Goal: Task Accomplishment & Management: Use online tool/utility

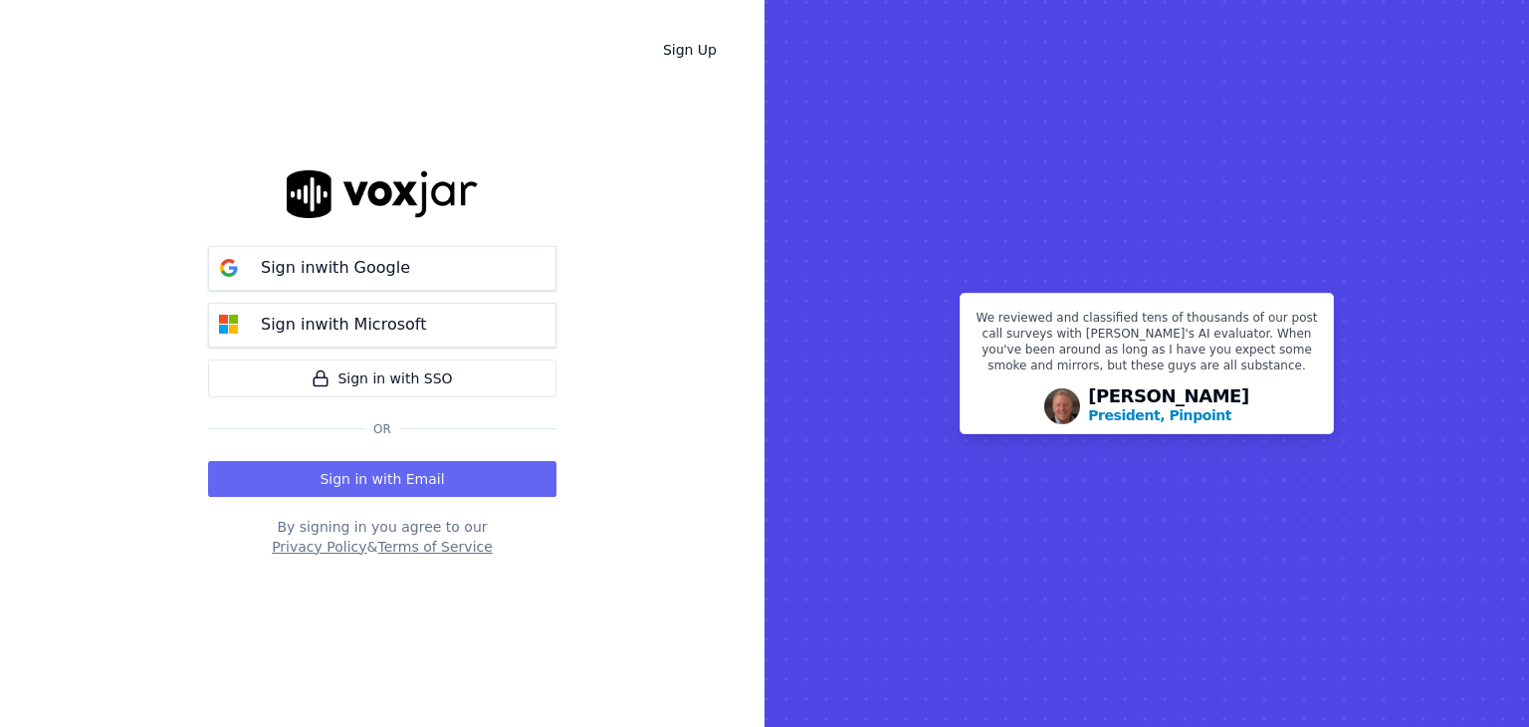
click at [398, 455] on div "Sign in with Email" at bounding box center [382, 475] width 348 height 44
click at [395, 457] on div "Sign in with Email" at bounding box center [382, 475] width 348 height 44
click at [382, 465] on button "Sign in with Email" at bounding box center [382, 479] width 348 height 36
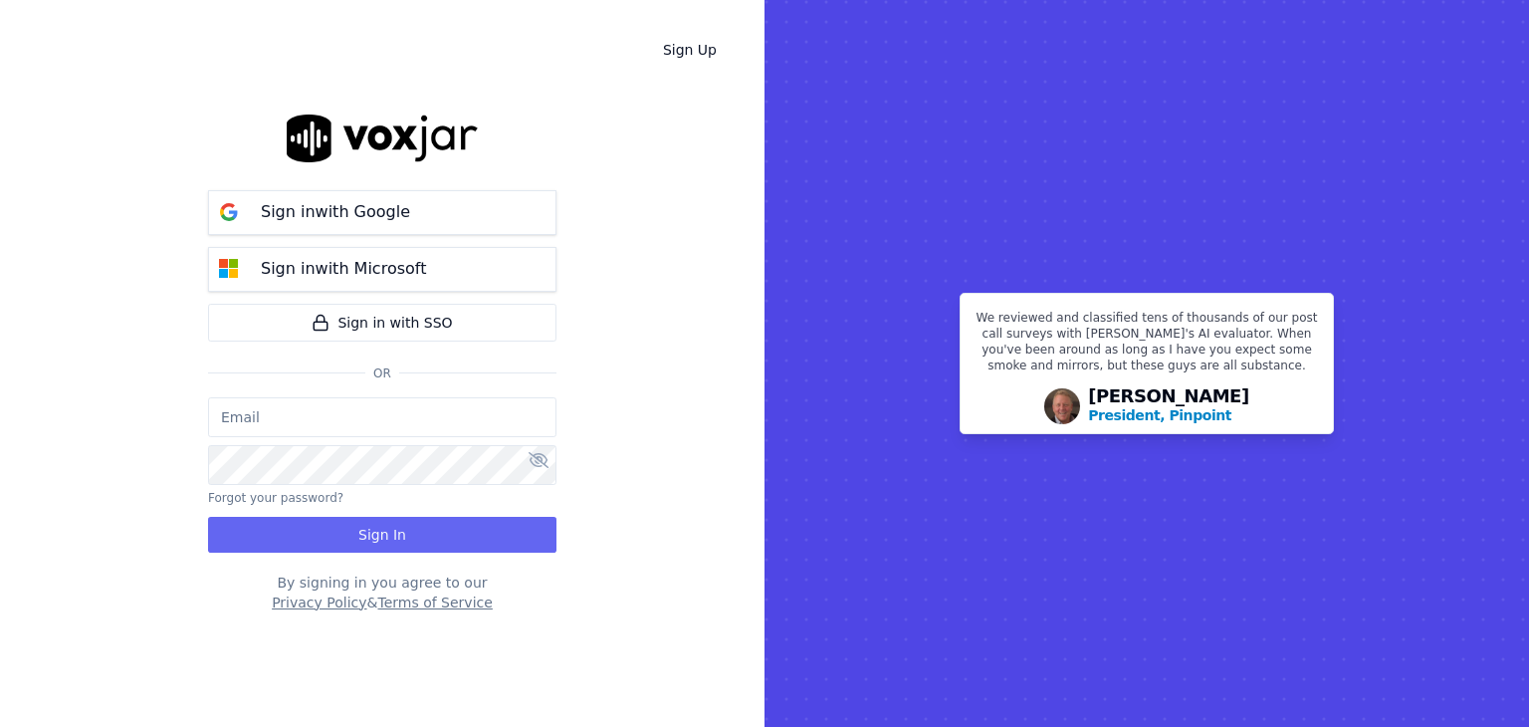
click at [281, 406] on input "email" at bounding box center [382, 417] width 348 height 40
click at [319, 418] on input "de" at bounding box center [382, 417] width 348 height 40
type input "d"
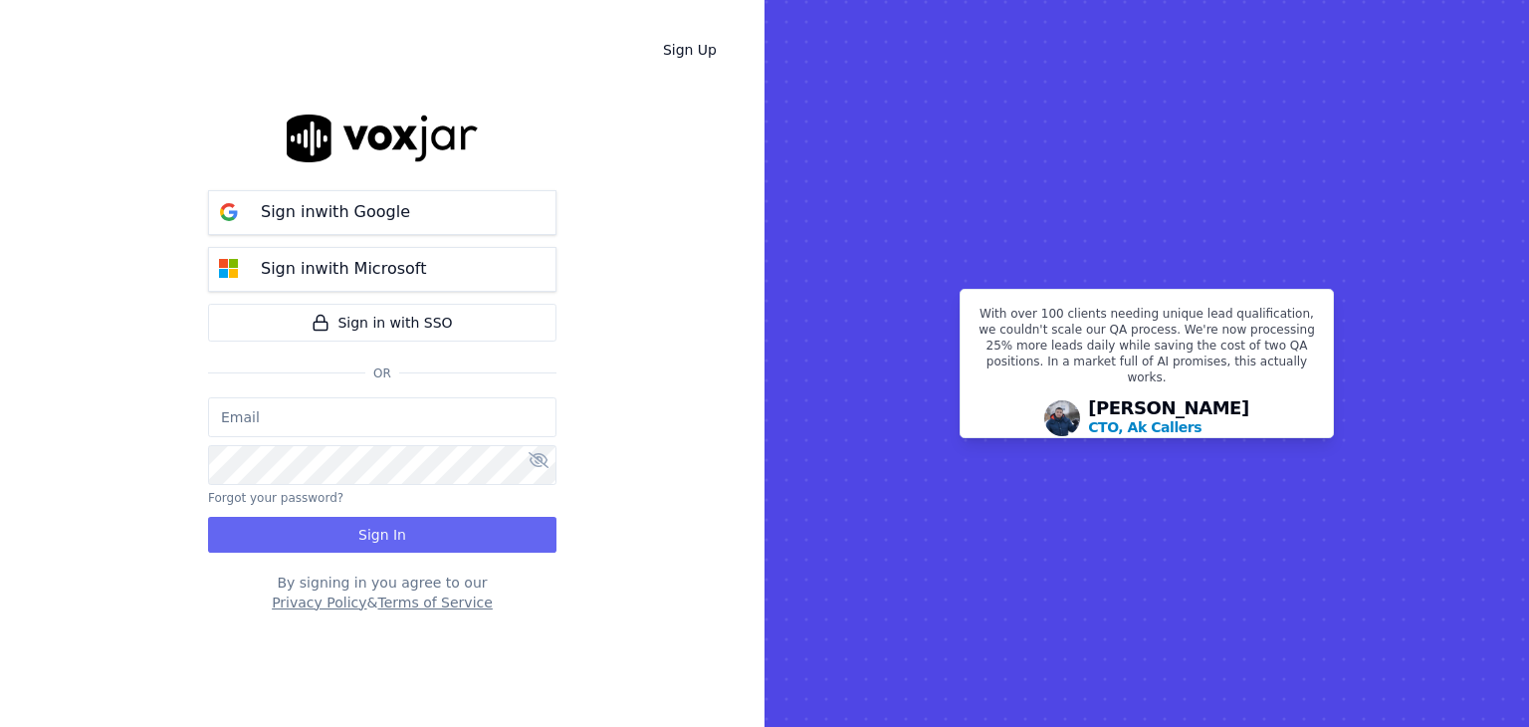
paste input "Dphillips@callsourceauto.com"
type input "Dphillips@callsourceauto.com"
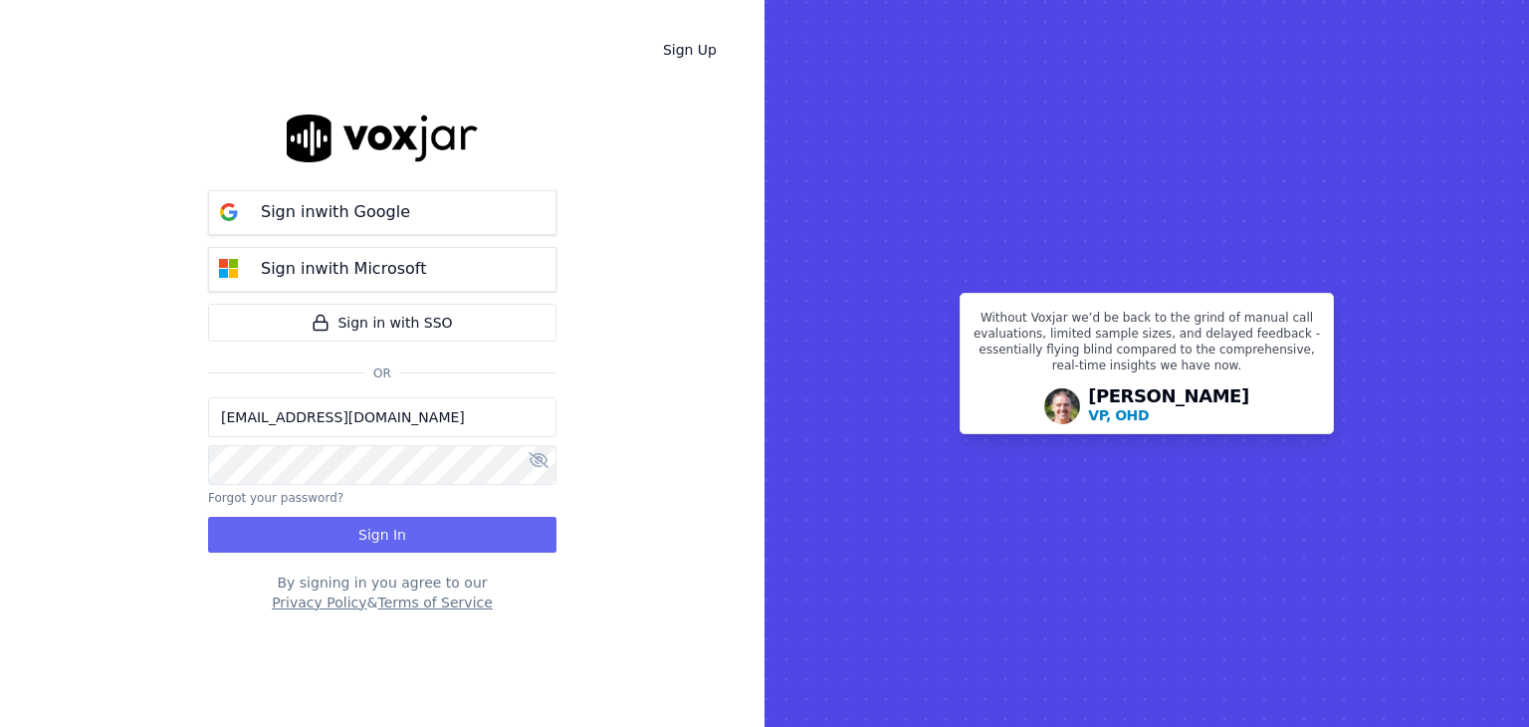
click at [536, 459] on icon at bounding box center [539, 460] width 20 height 16
click at [410, 538] on button "Sign In" at bounding box center [382, 535] width 348 height 36
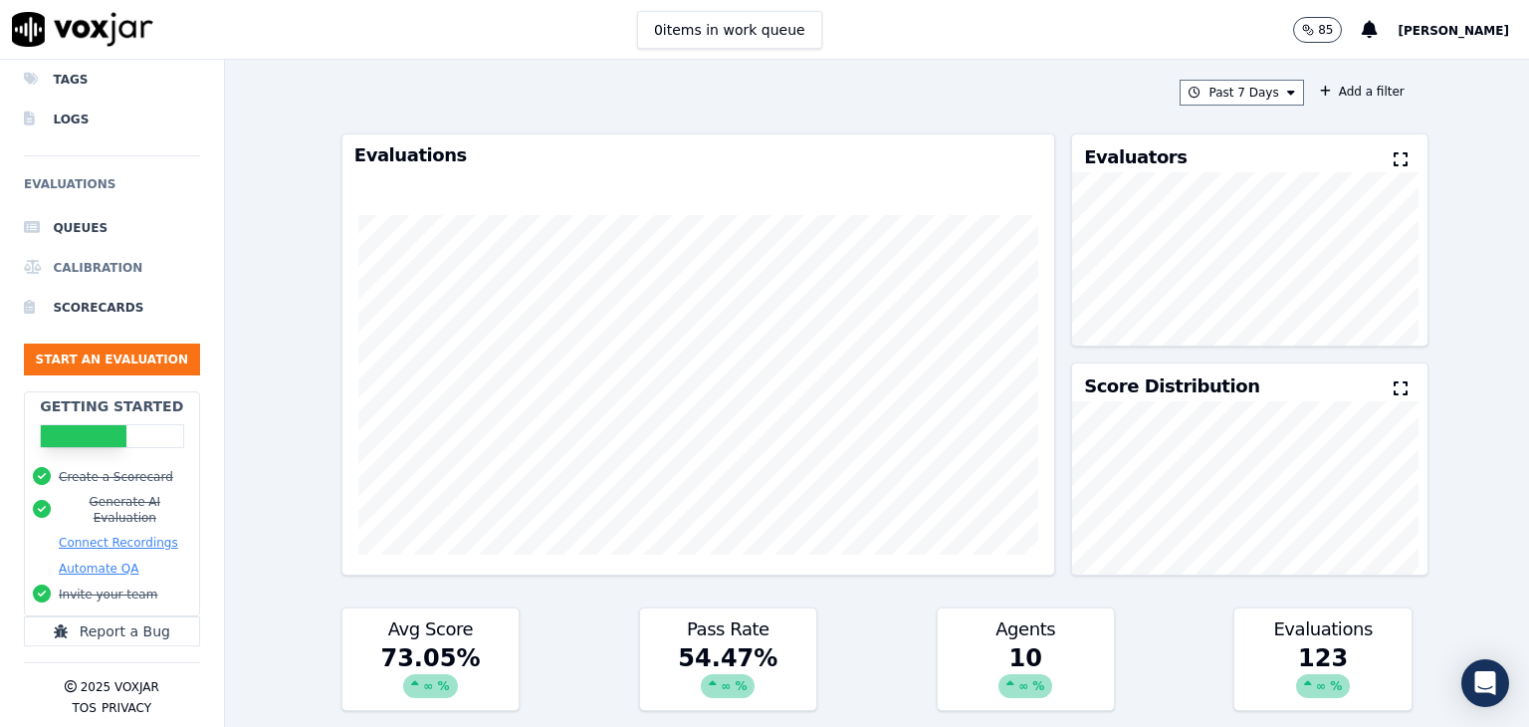
scroll to position [149, 0]
click at [110, 535] on button "Connect Recordings" at bounding box center [118, 543] width 119 height 16
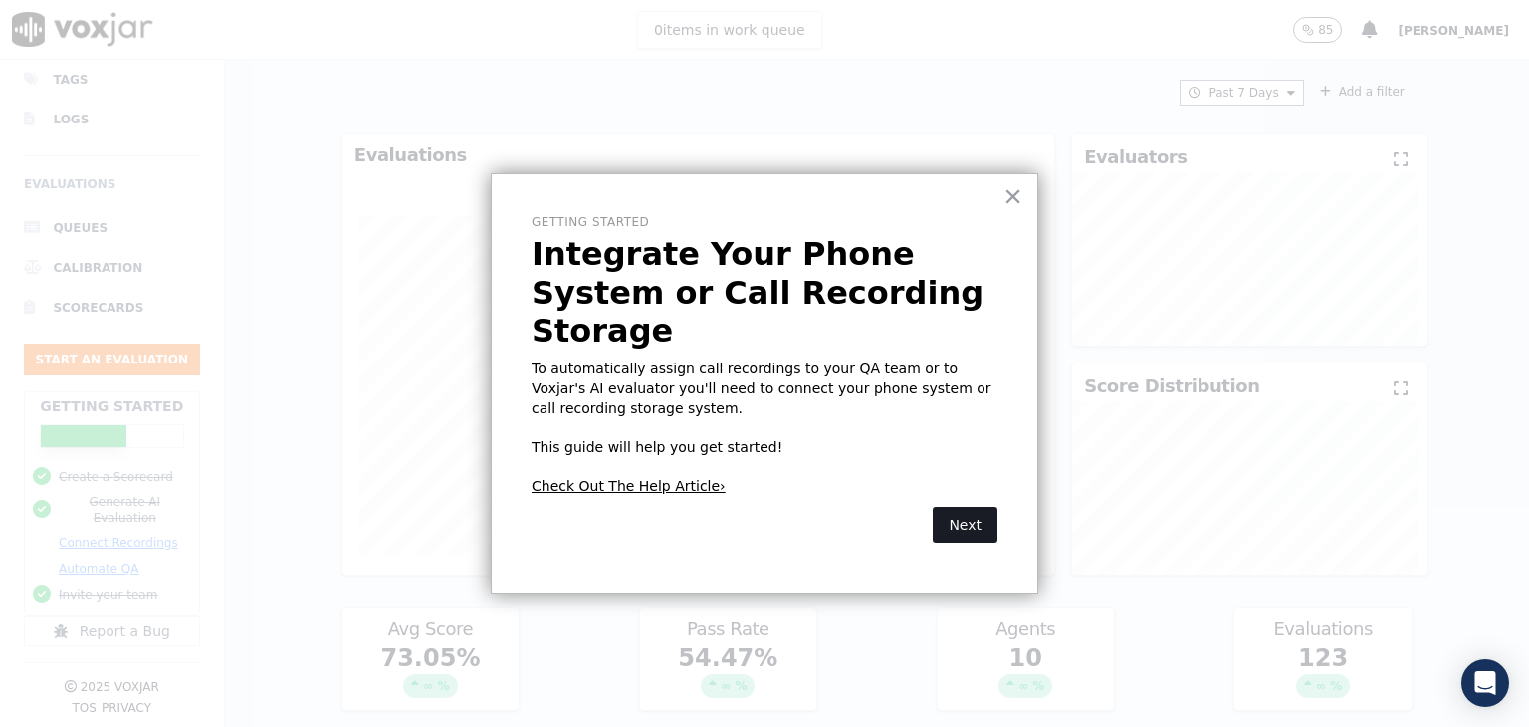
click at [941, 507] on button "Next" at bounding box center [965, 525] width 65 height 36
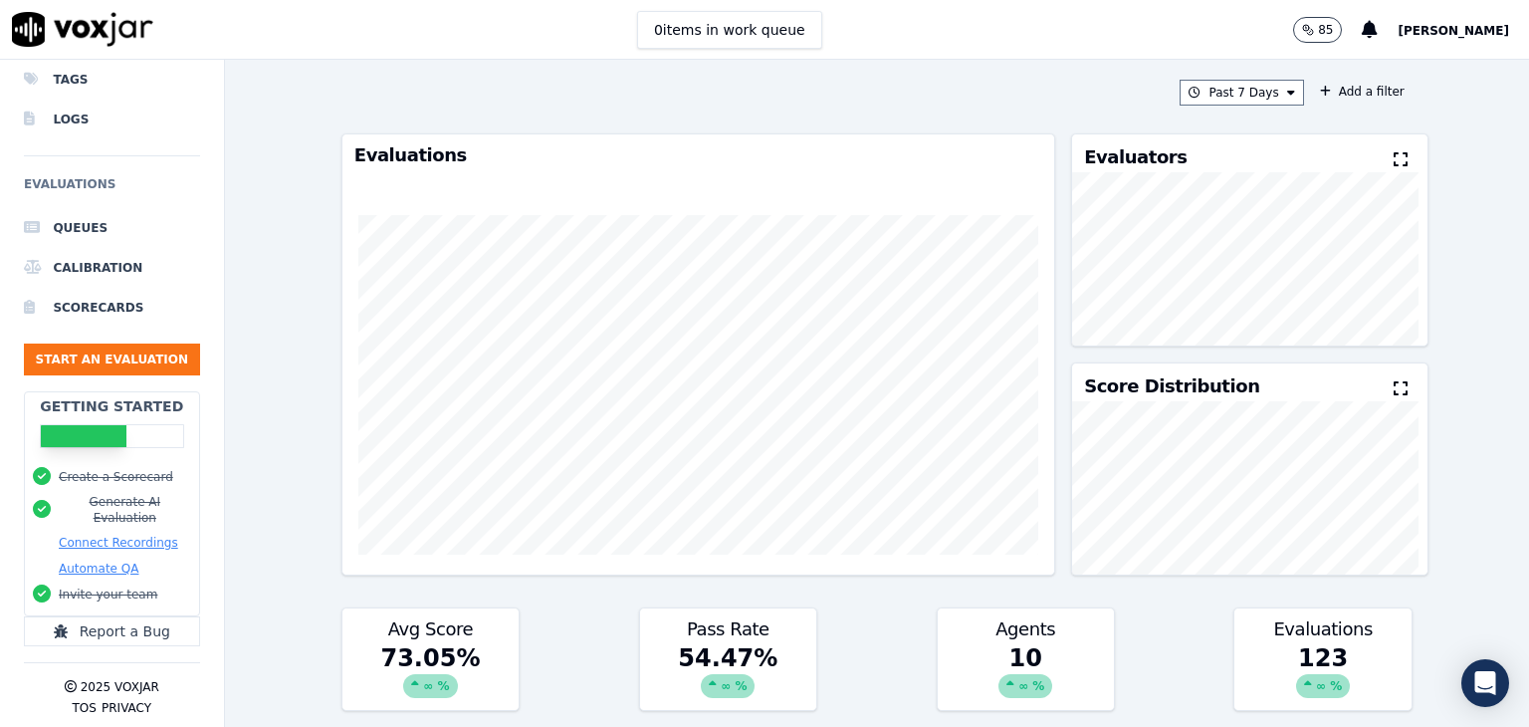
click at [148, 535] on button "Connect Recordings" at bounding box center [118, 543] width 119 height 16
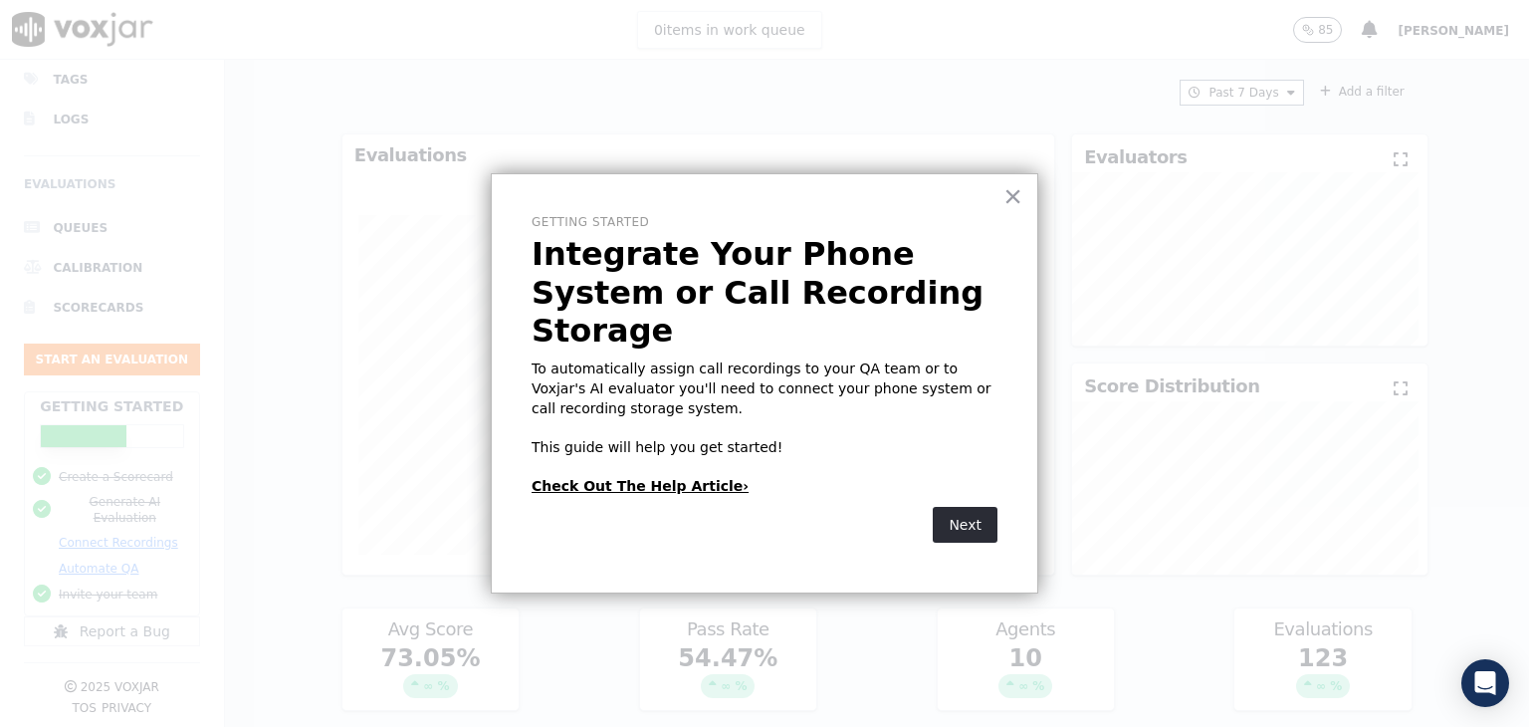
click at [645, 478] on link "Check Out The Help Article›" at bounding box center [640, 486] width 217 height 16
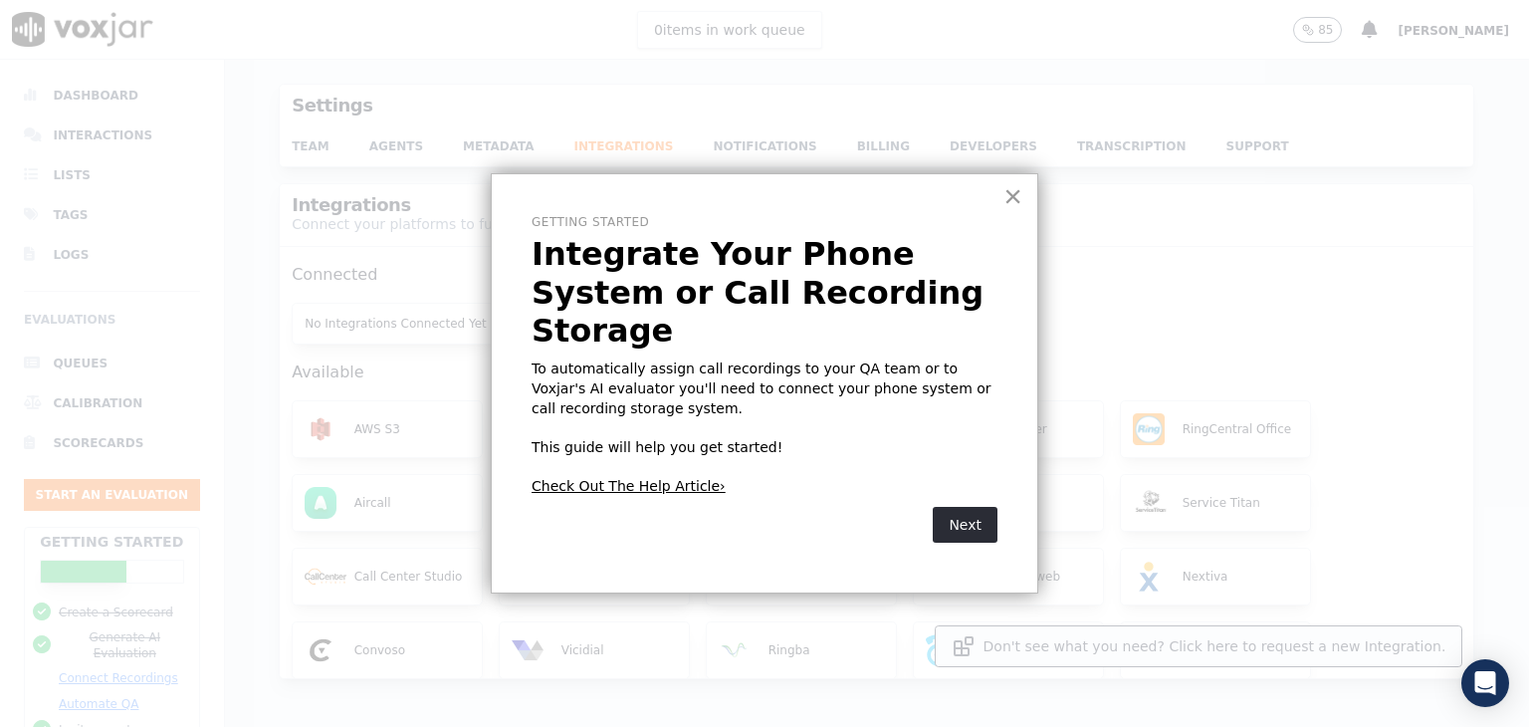
click at [1010, 189] on button "×" at bounding box center [1012, 196] width 19 height 32
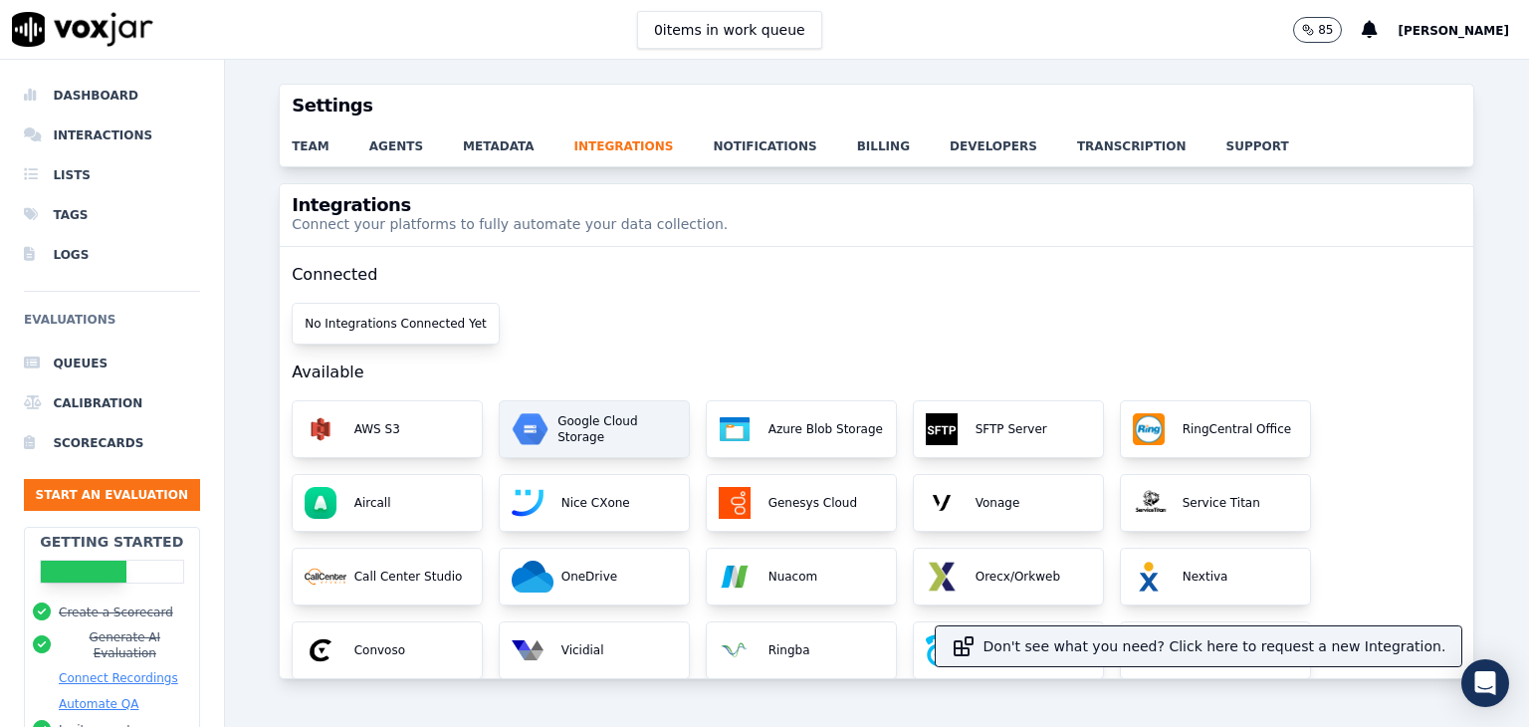
click at [599, 417] on p "Google Cloud Storage" at bounding box center [613, 429] width 127 height 32
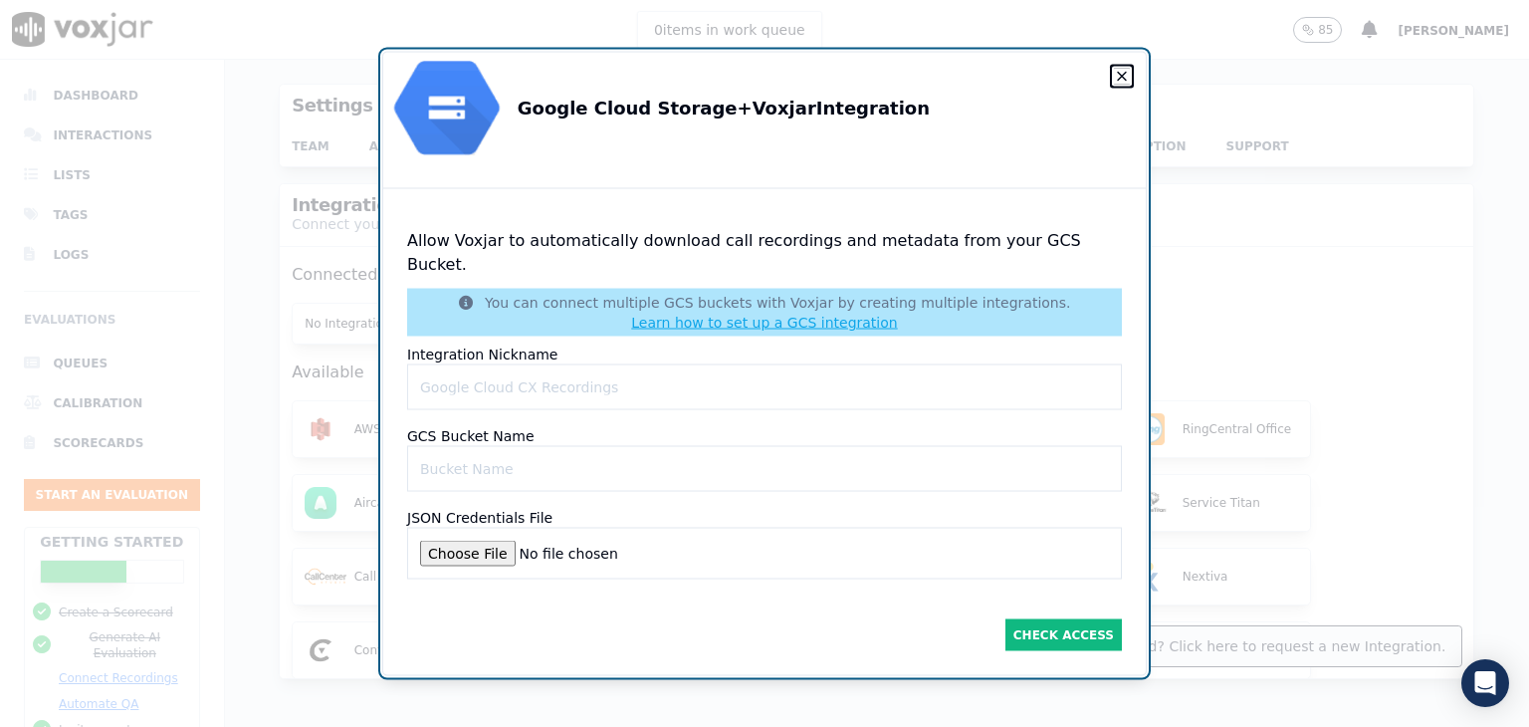
click at [1114, 80] on icon "button" at bounding box center [1122, 77] width 16 height 16
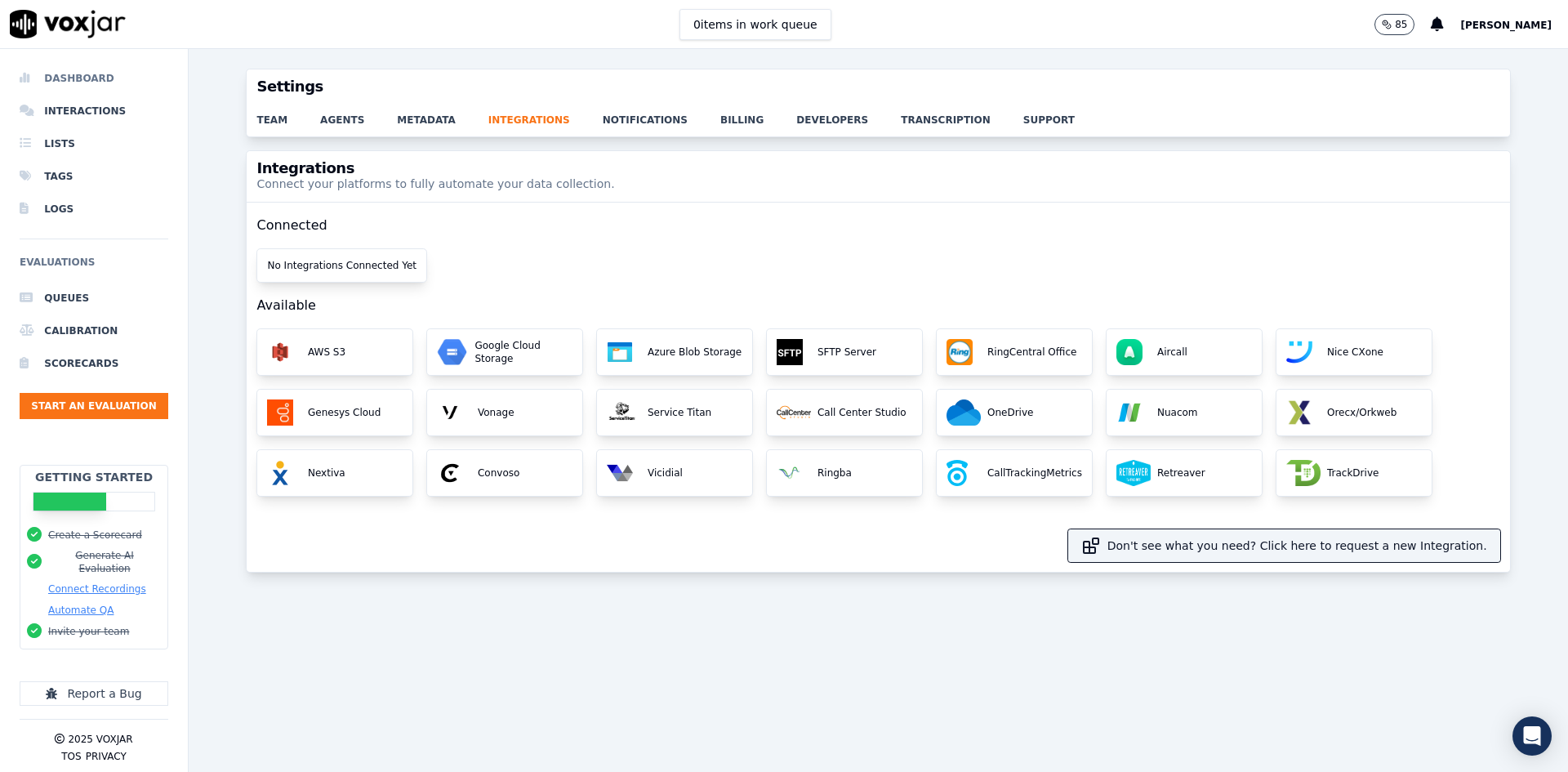
click at [79, 80] on li "Dashboard" at bounding box center [94, 79] width 149 height 33
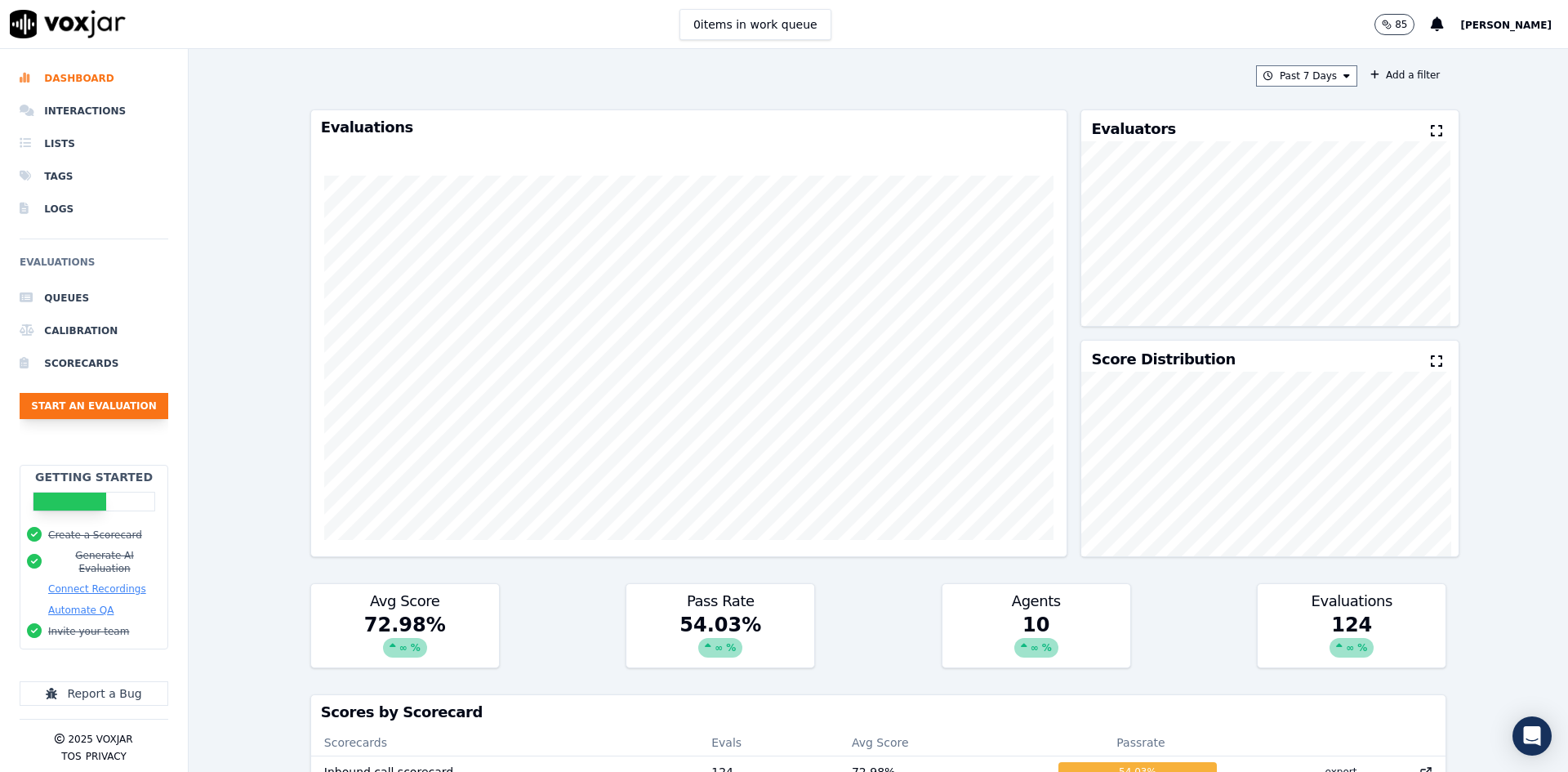
click at [122, 407] on button "Start an Evaluation" at bounding box center [94, 406] width 149 height 26
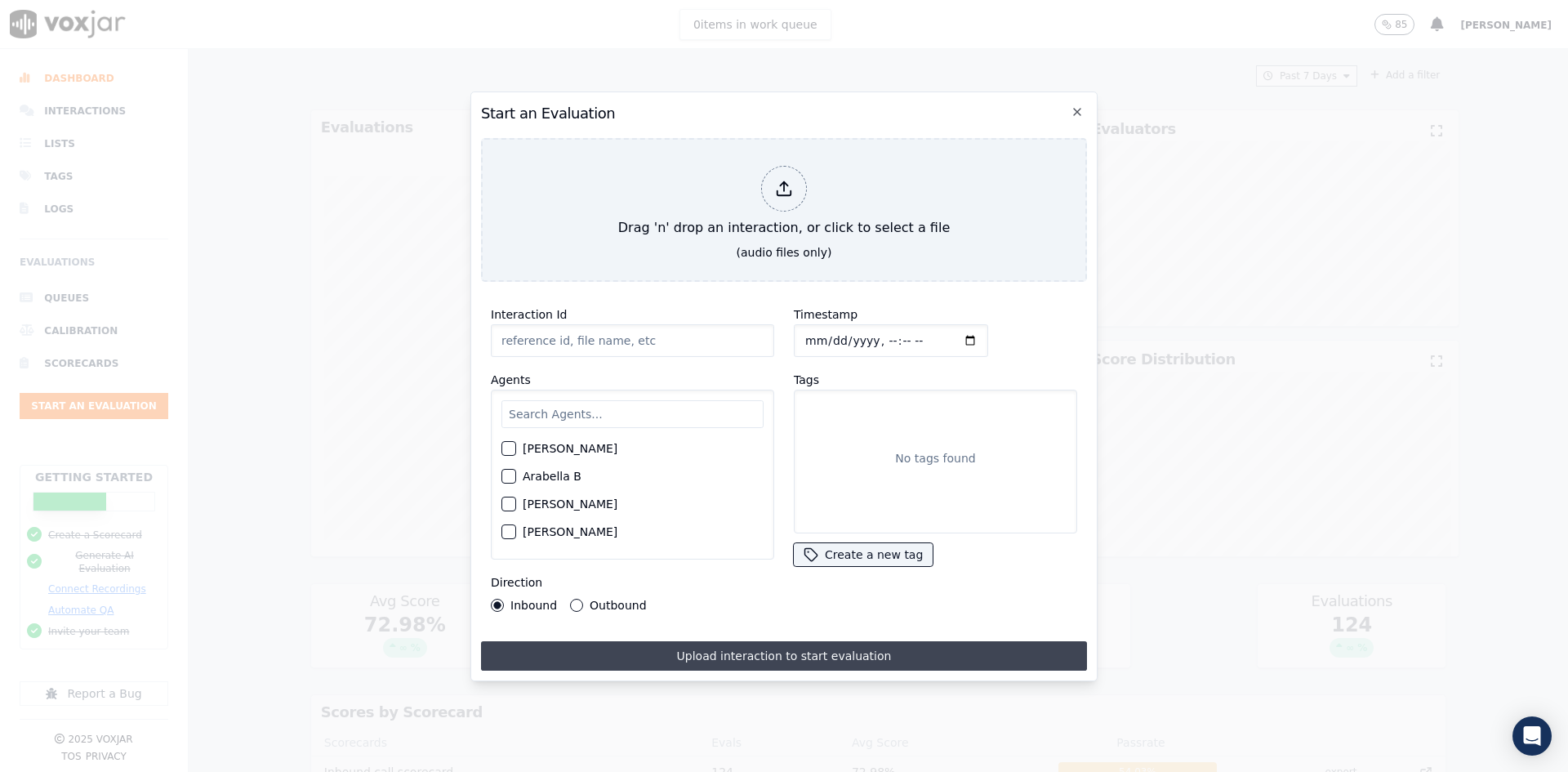
click at [825, 596] on button "Upload interaction to start evaluation" at bounding box center [784, 656] width 606 height 30
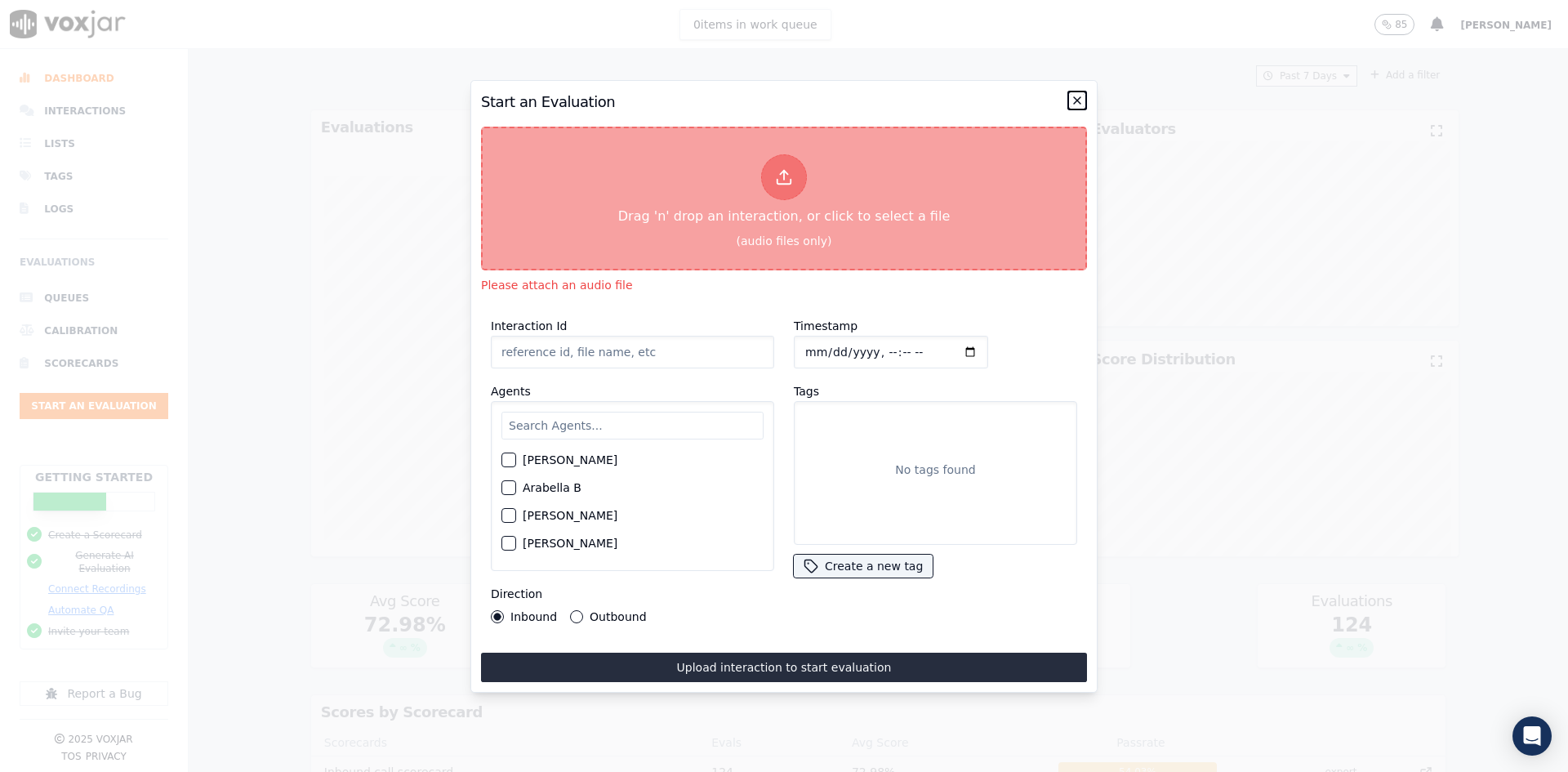
click at [1080, 94] on icon "button" at bounding box center [1077, 100] width 13 height 13
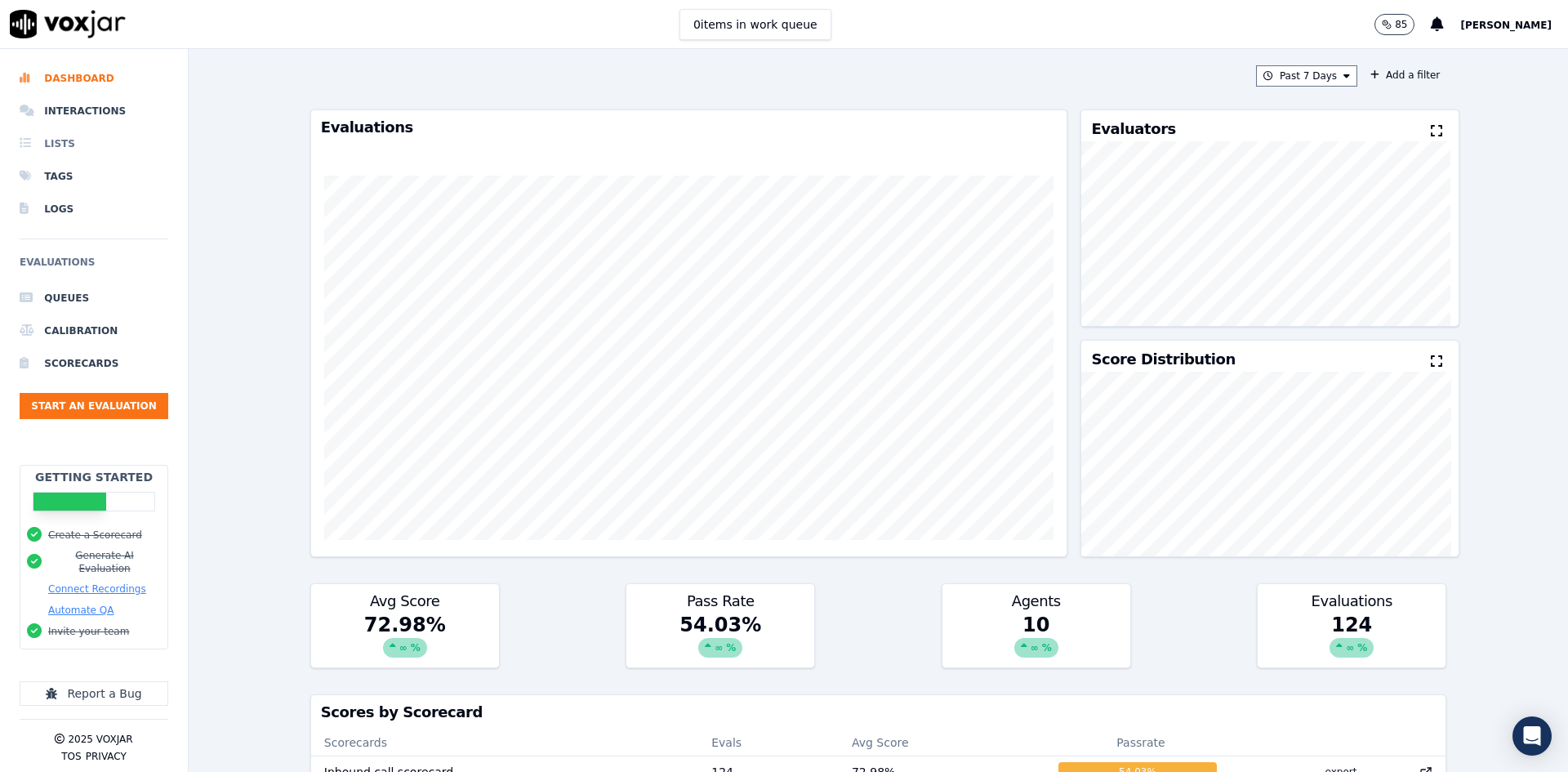
click at [82, 144] on li "Lists" at bounding box center [94, 144] width 149 height 33
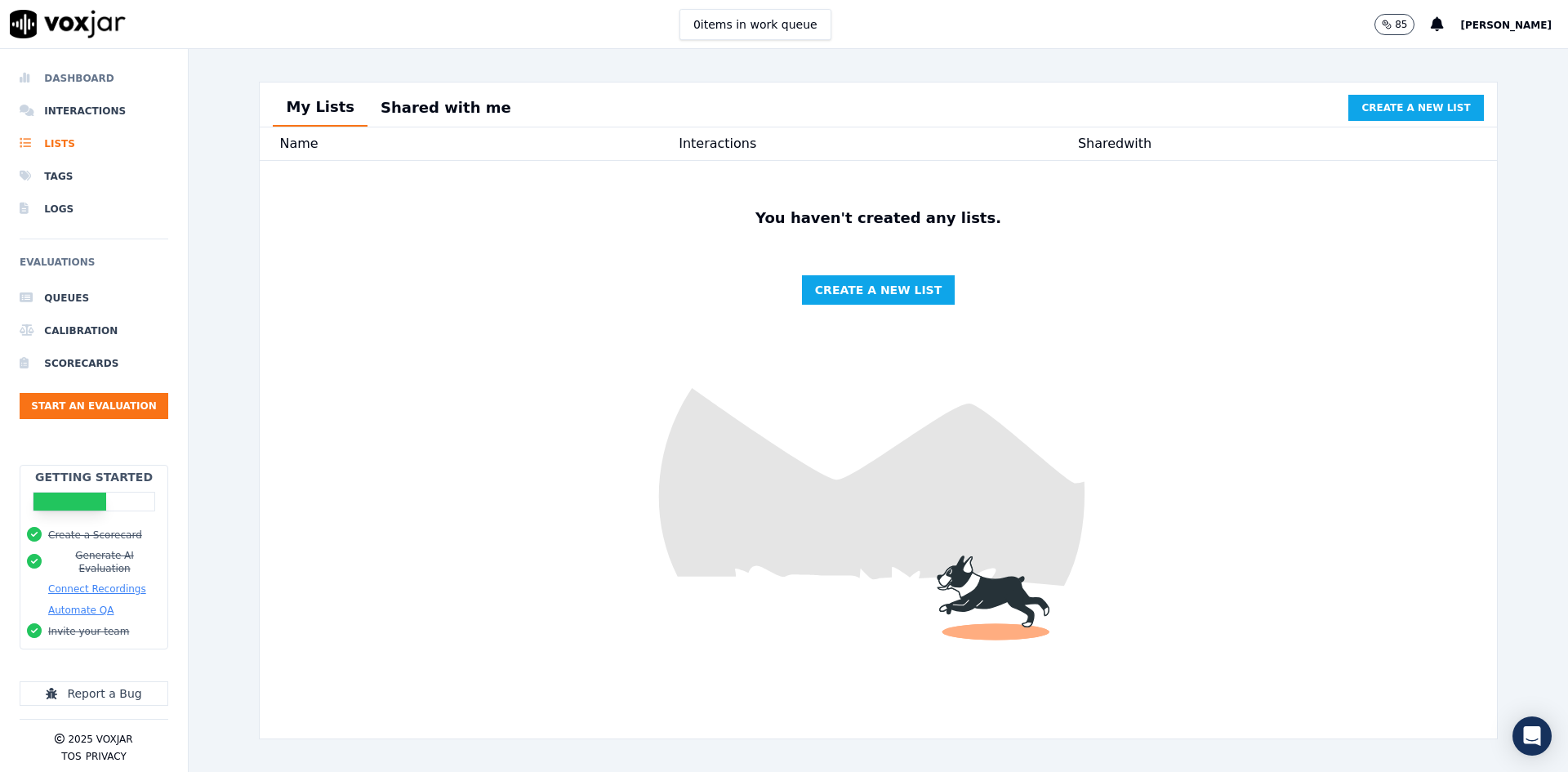
click at [94, 80] on li "Dashboard" at bounding box center [94, 79] width 149 height 33
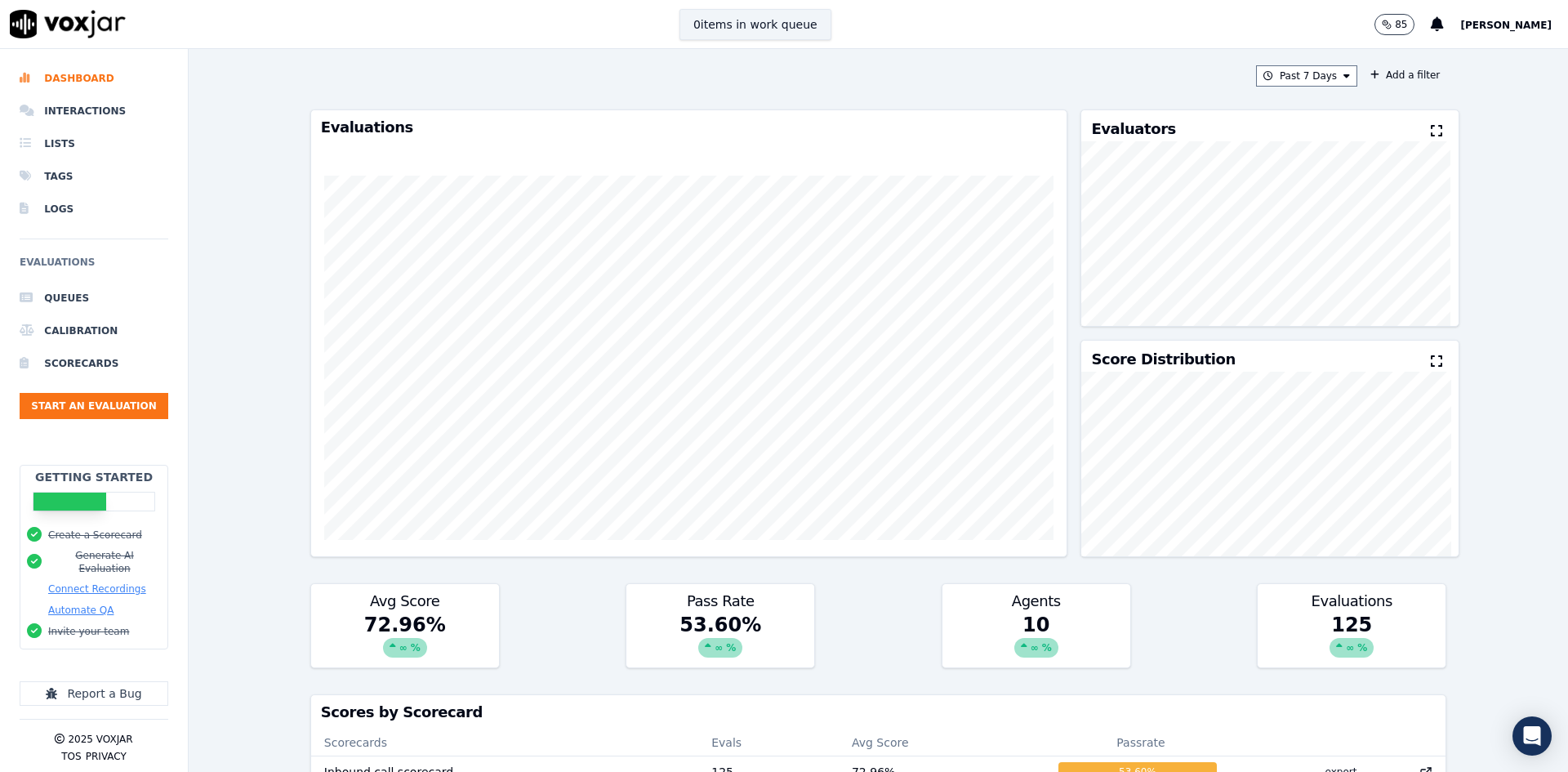
click at [778, 24] on button "0 items in work queue" at bounding box center [755, 25] width 152 height 31
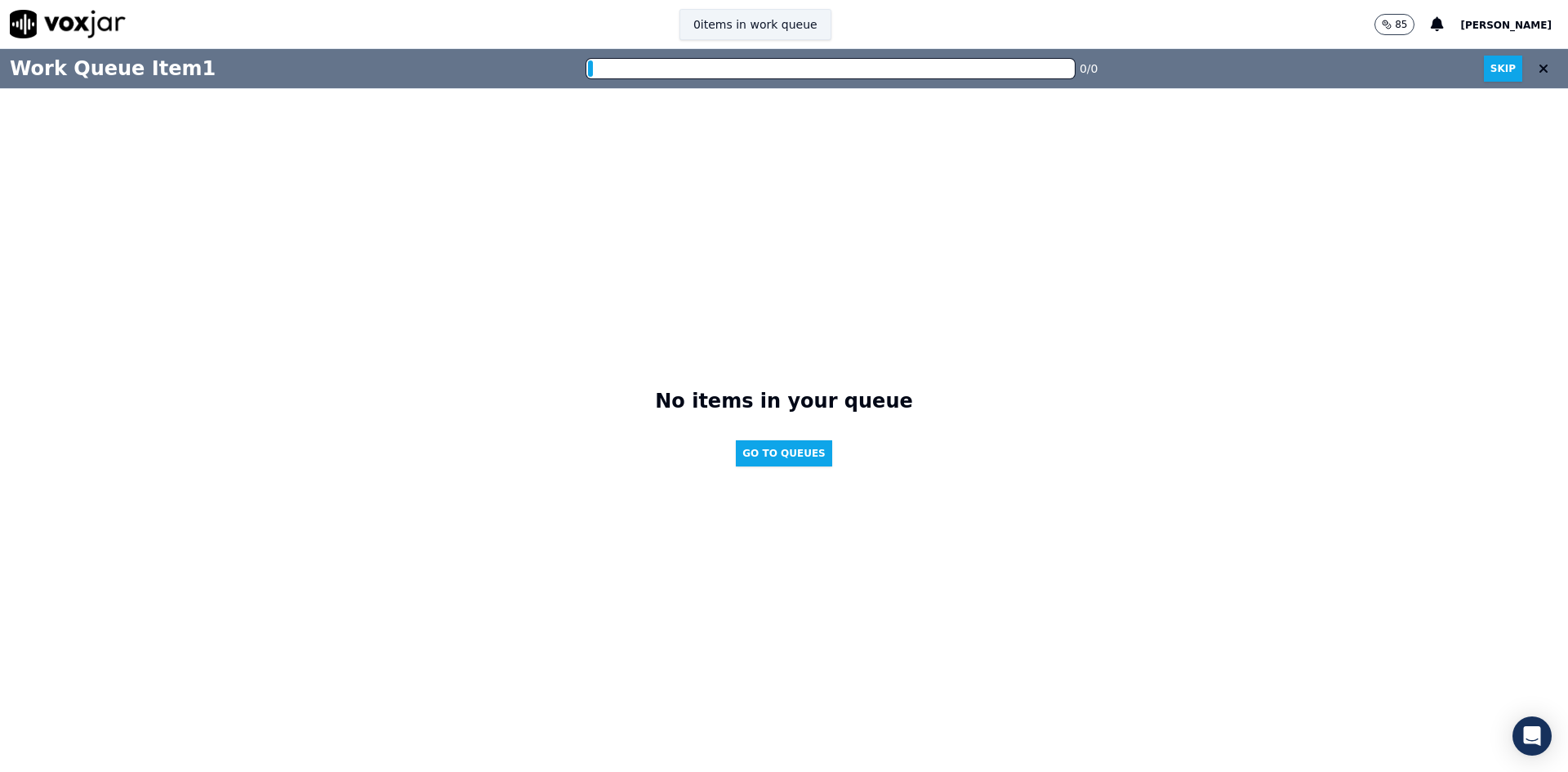
click at [778, 24] on button "0 items in work queue" at bounding box center [755, 25] width 152 height 31
click at [1254, 66] on icon at bounding box center [1544, 69] width 10 height 13
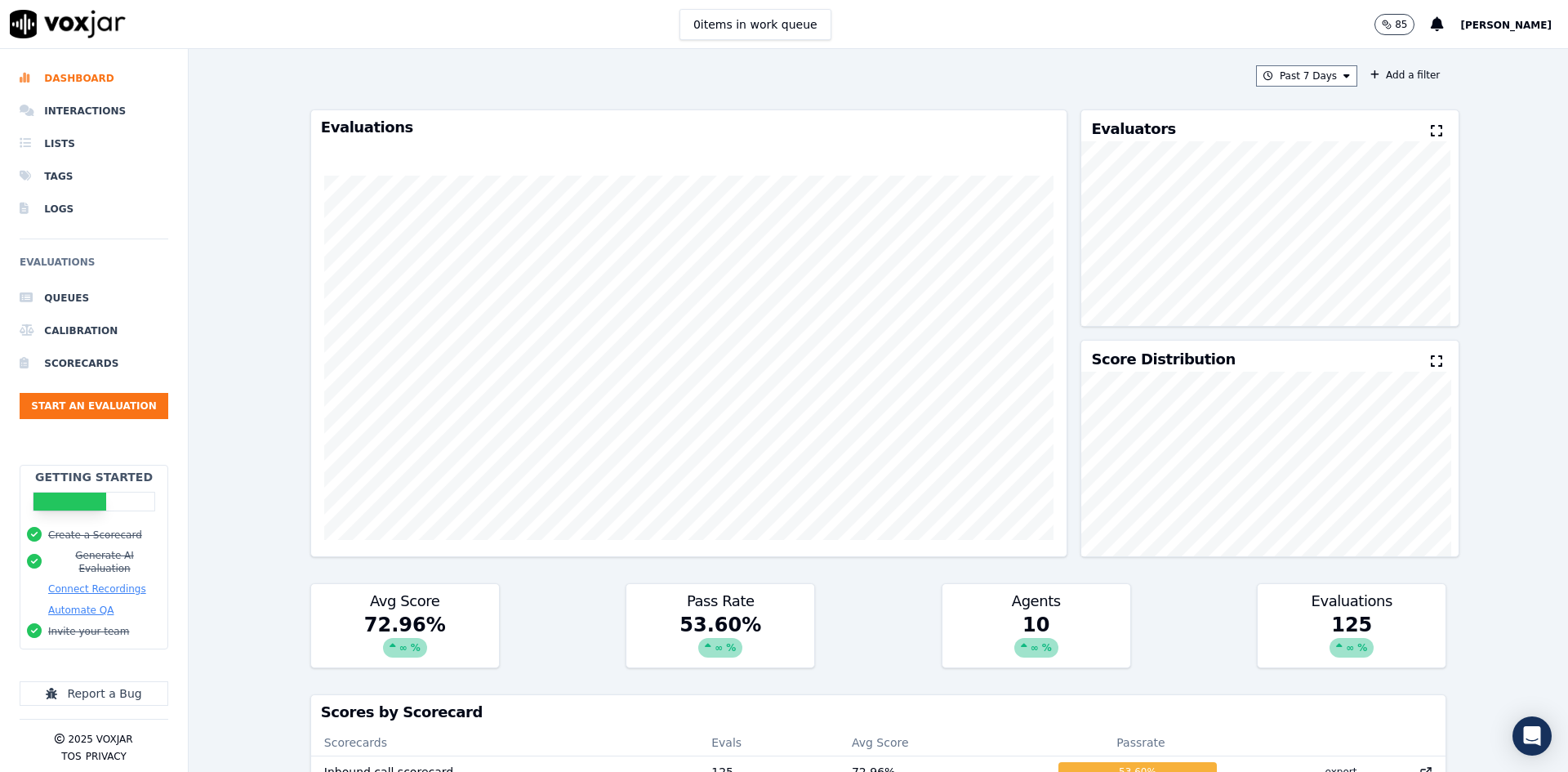
scroll to position [411, 0]
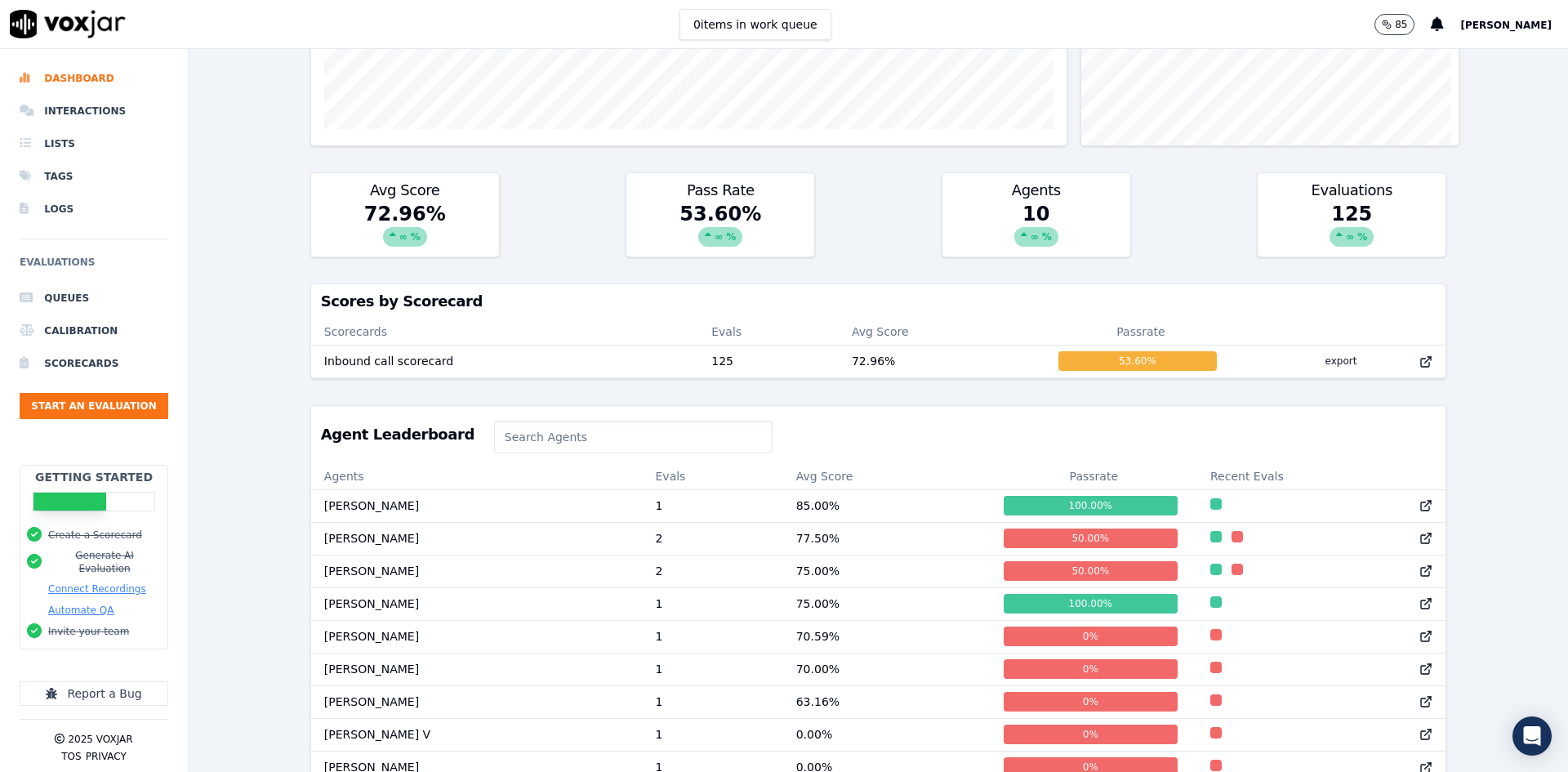
click at [72, 596] on button "Automate QA" at bounding box center [81, 610] width 66 height 13
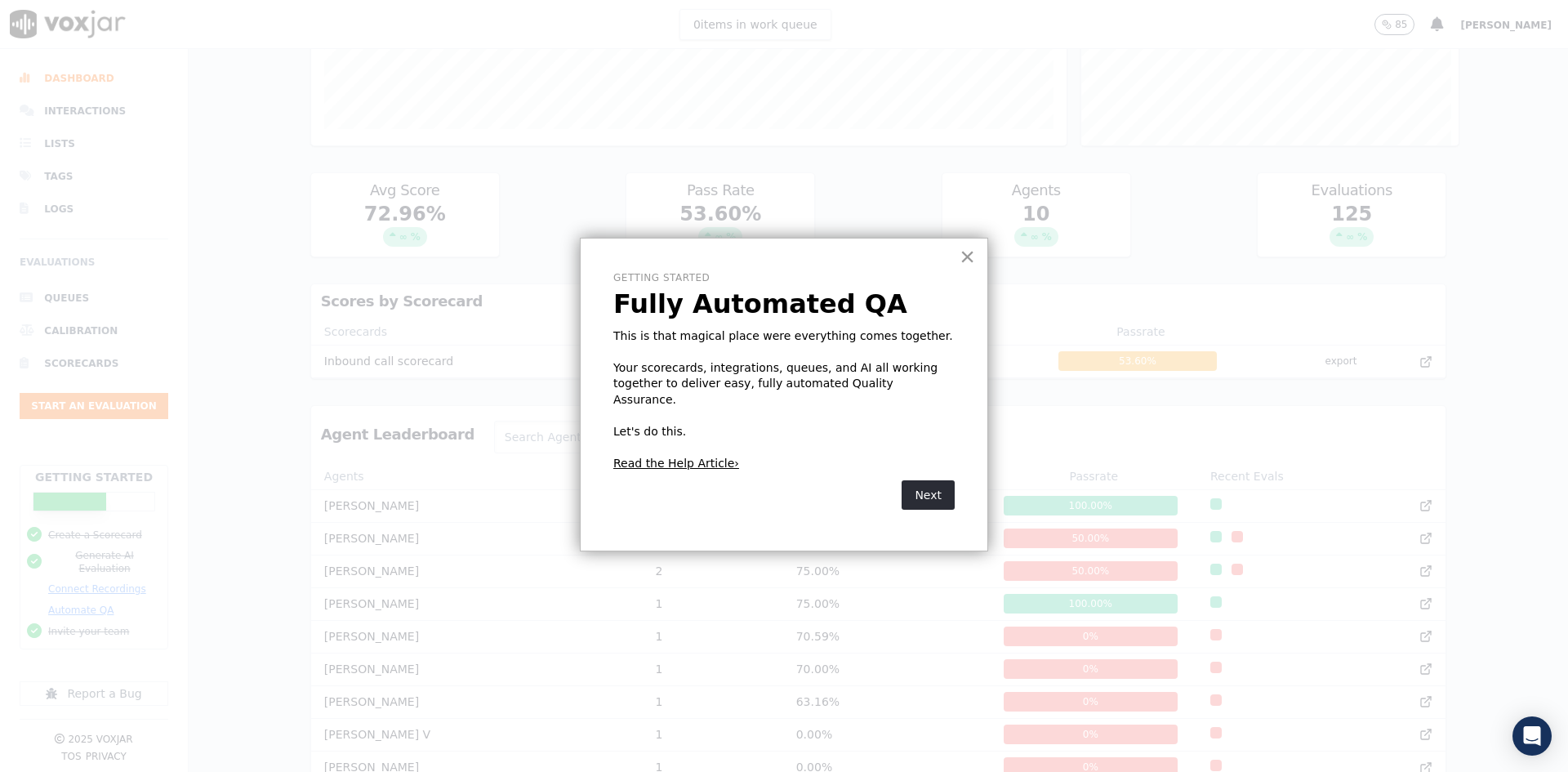
click at [974, 258] on button "×" at bounding box center [967, 257] width 16 height 26
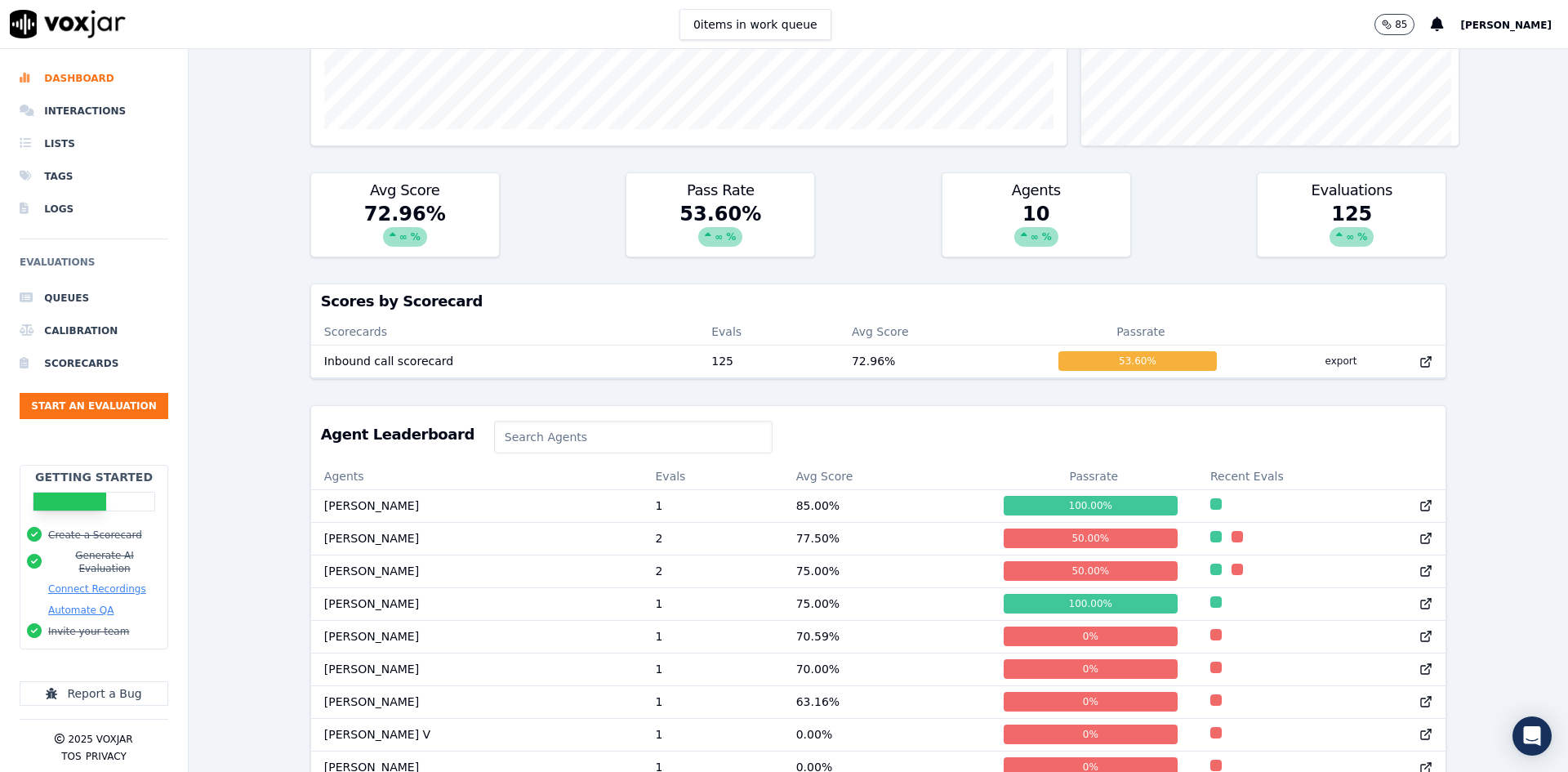
click at [108, 582] on button "Connect Recordings" at bounding box center [97, 589] width 98 height 13
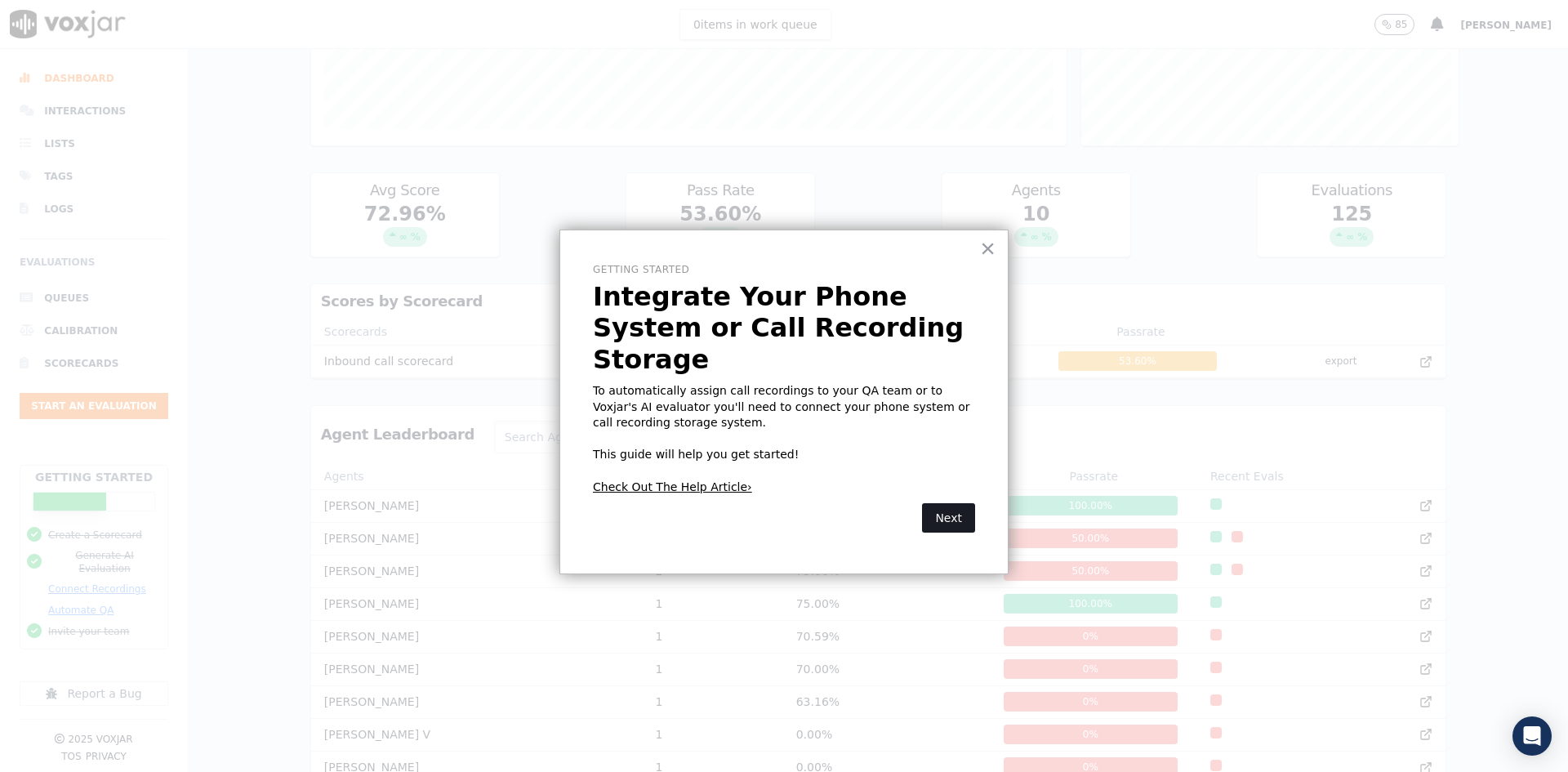
click at [949, 503] on button "Next" at bounding box center [949, 518] width 53 height 30
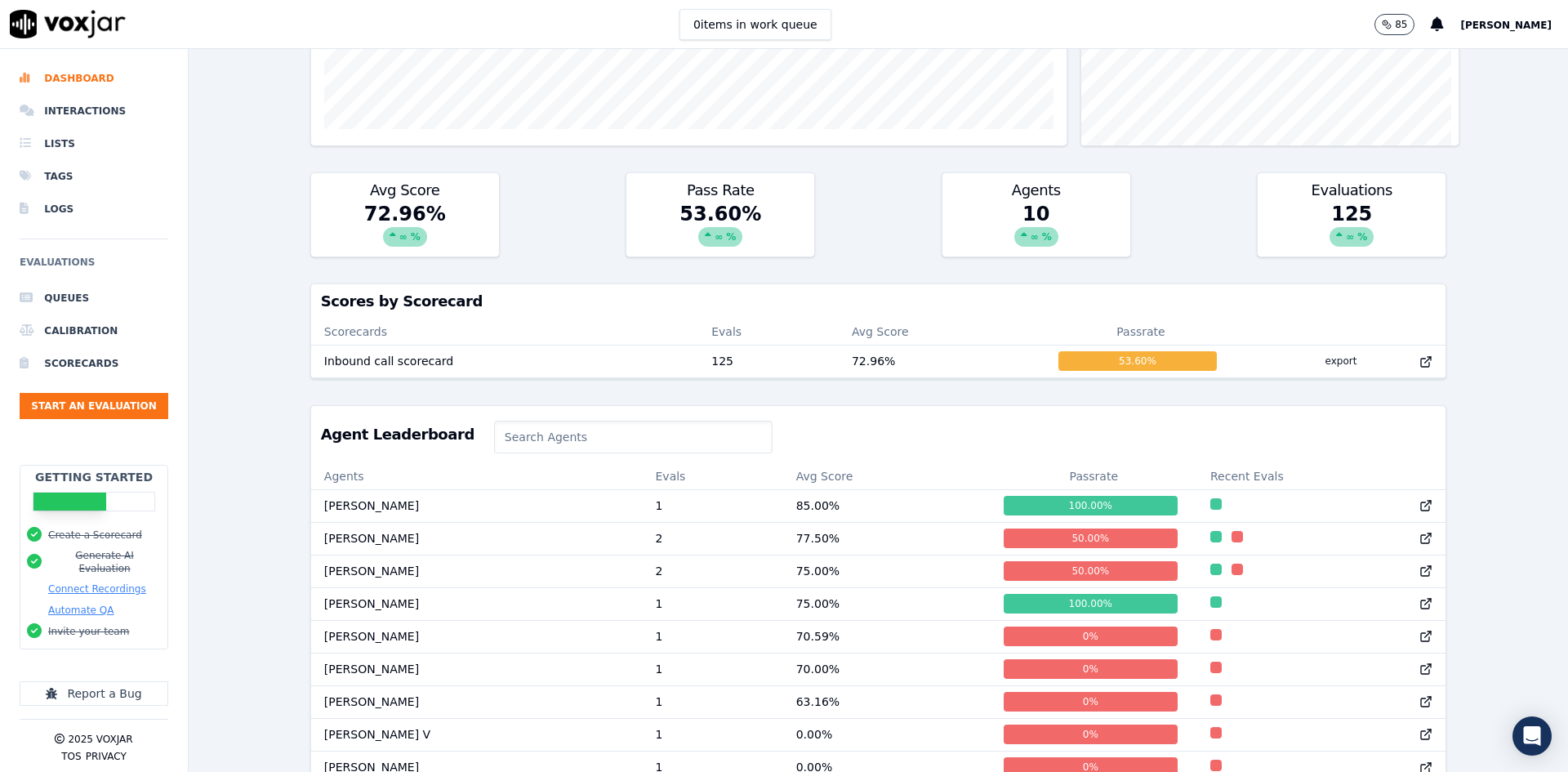
scroll to position [0, 0]
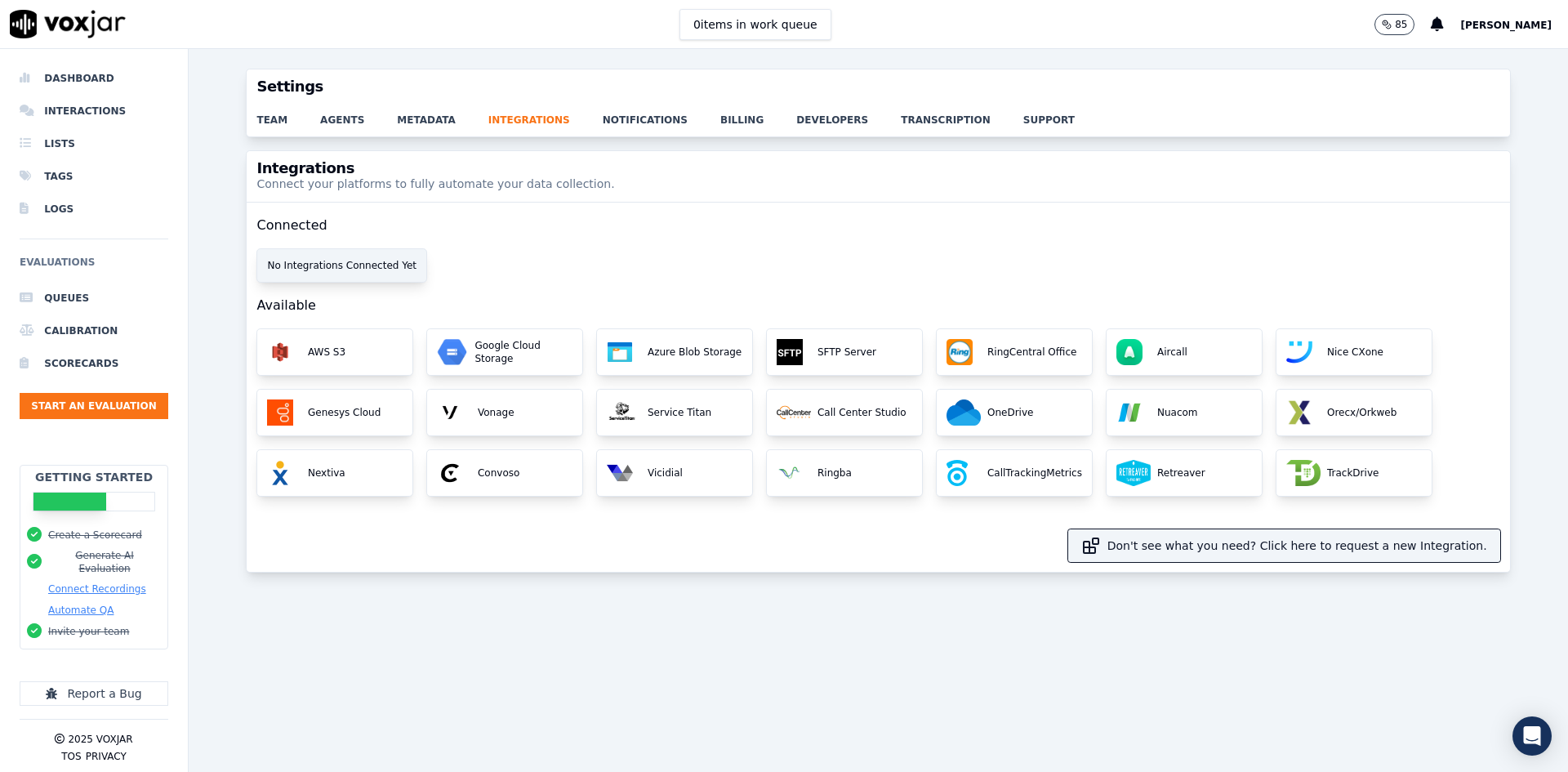
click at [367, 264] on div "No Integrations Connected Yet" at bounding box center [342, 266] width 169 height 33
click at [324, 259] on div "No Integrations Connected Yet" at bounding box center [342, 266] width 169 height 33
click at [338, 121] on link "agents" at bounding box center [359, 115] width 77 height 23
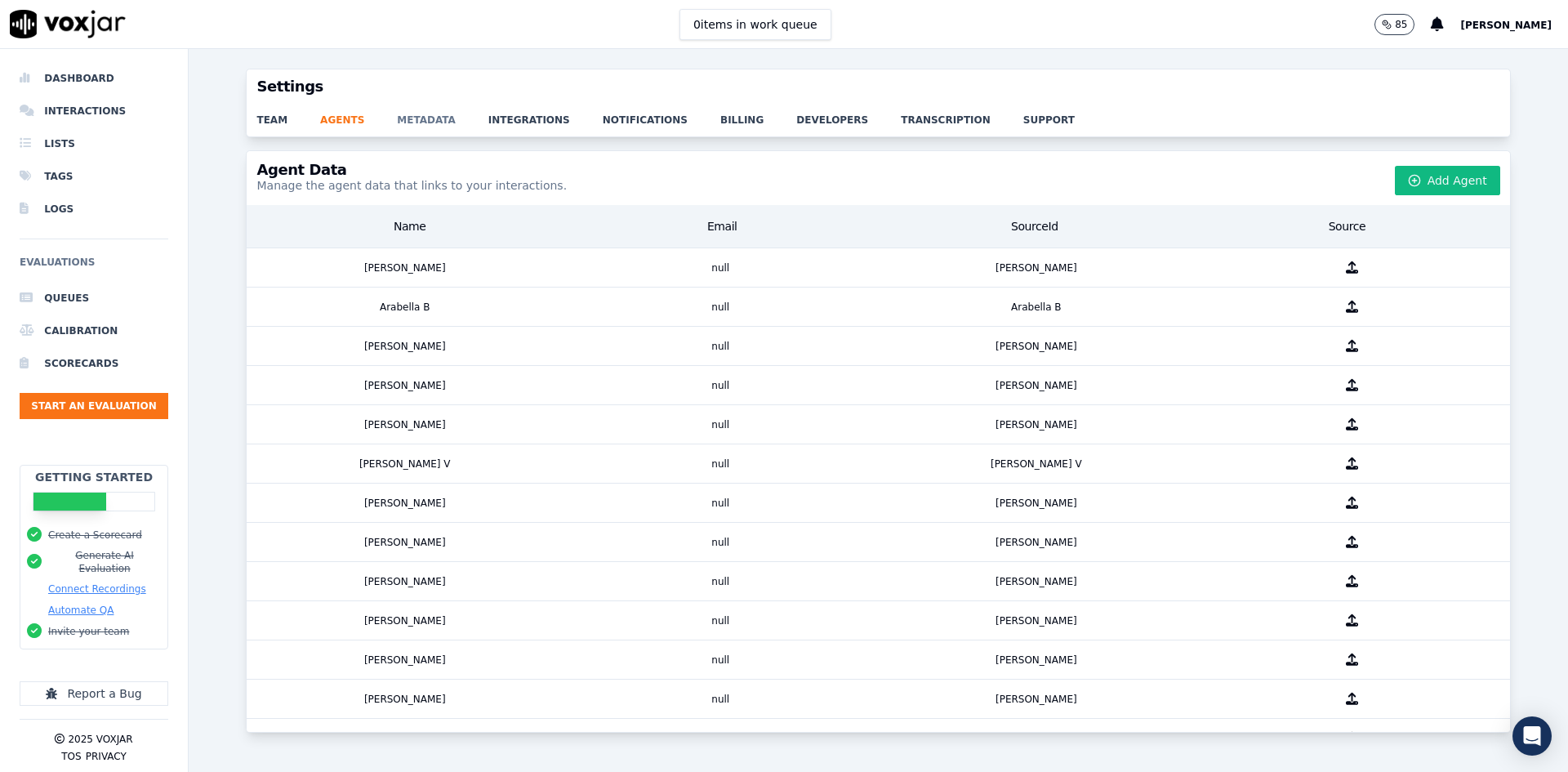
click at [398, 121] on link "metadata" at bounding box center [442, 115] width 91 height 23
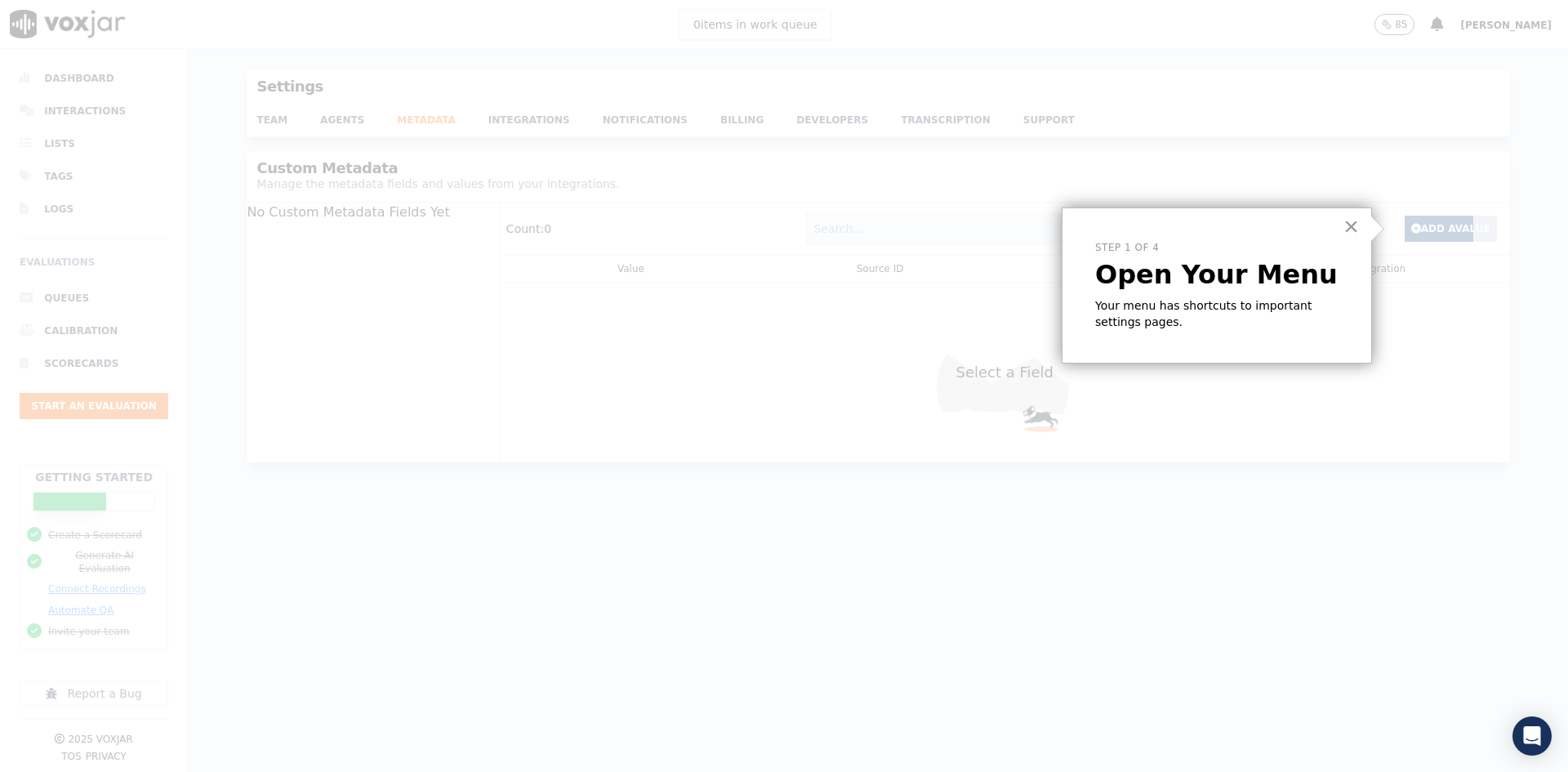
click at [1254, 231] on button "×" at bounding box center [1351, 226] width 16 height 26
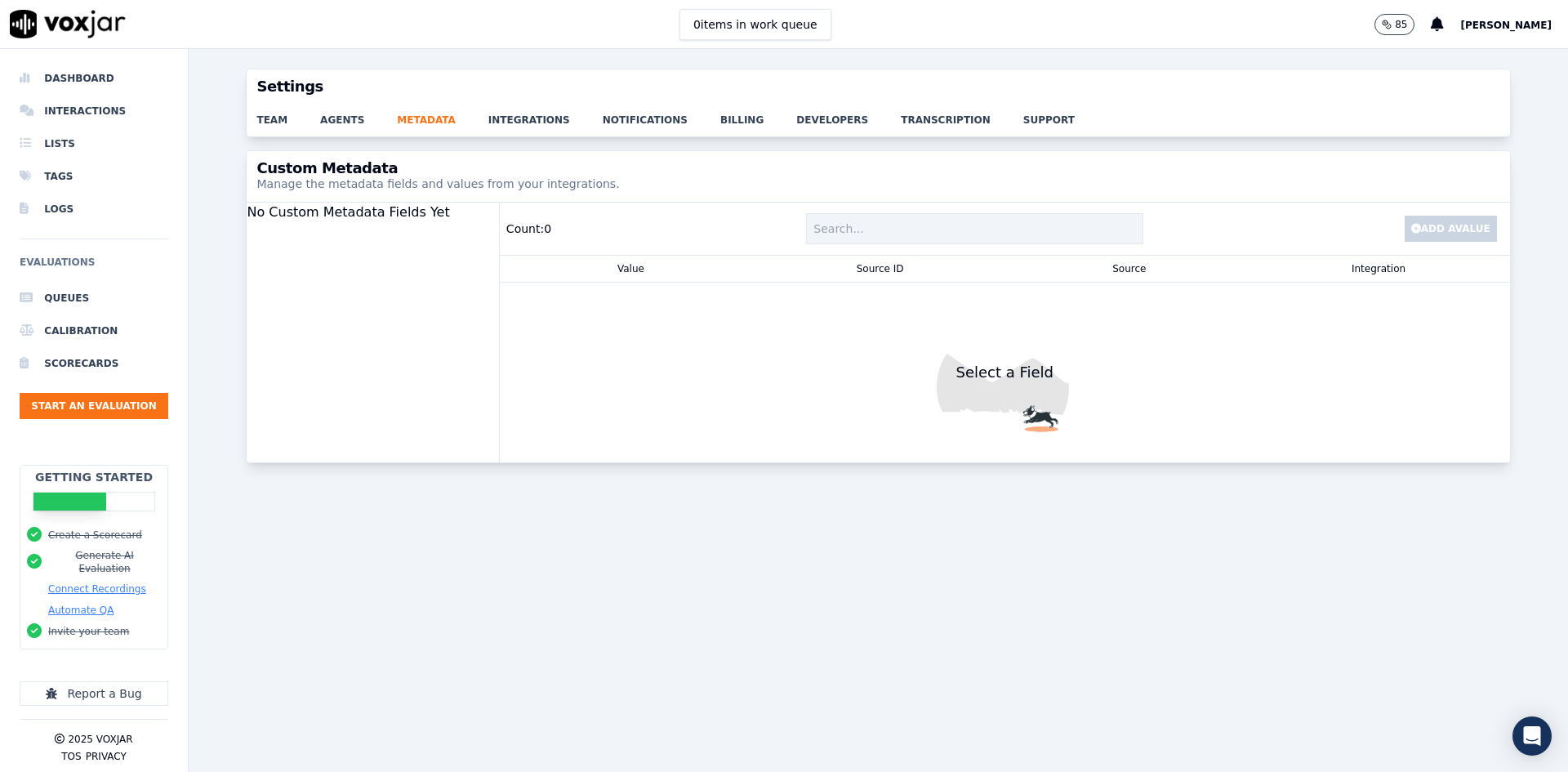
click at [273, 126] on div "team agents metadata integrations notifications billing developers transcriptio…" at bounding box center [878, 120] width 1263 height 33
click at [272, 117] on link "team" at bounding box center [289, 115] width 64 height 23
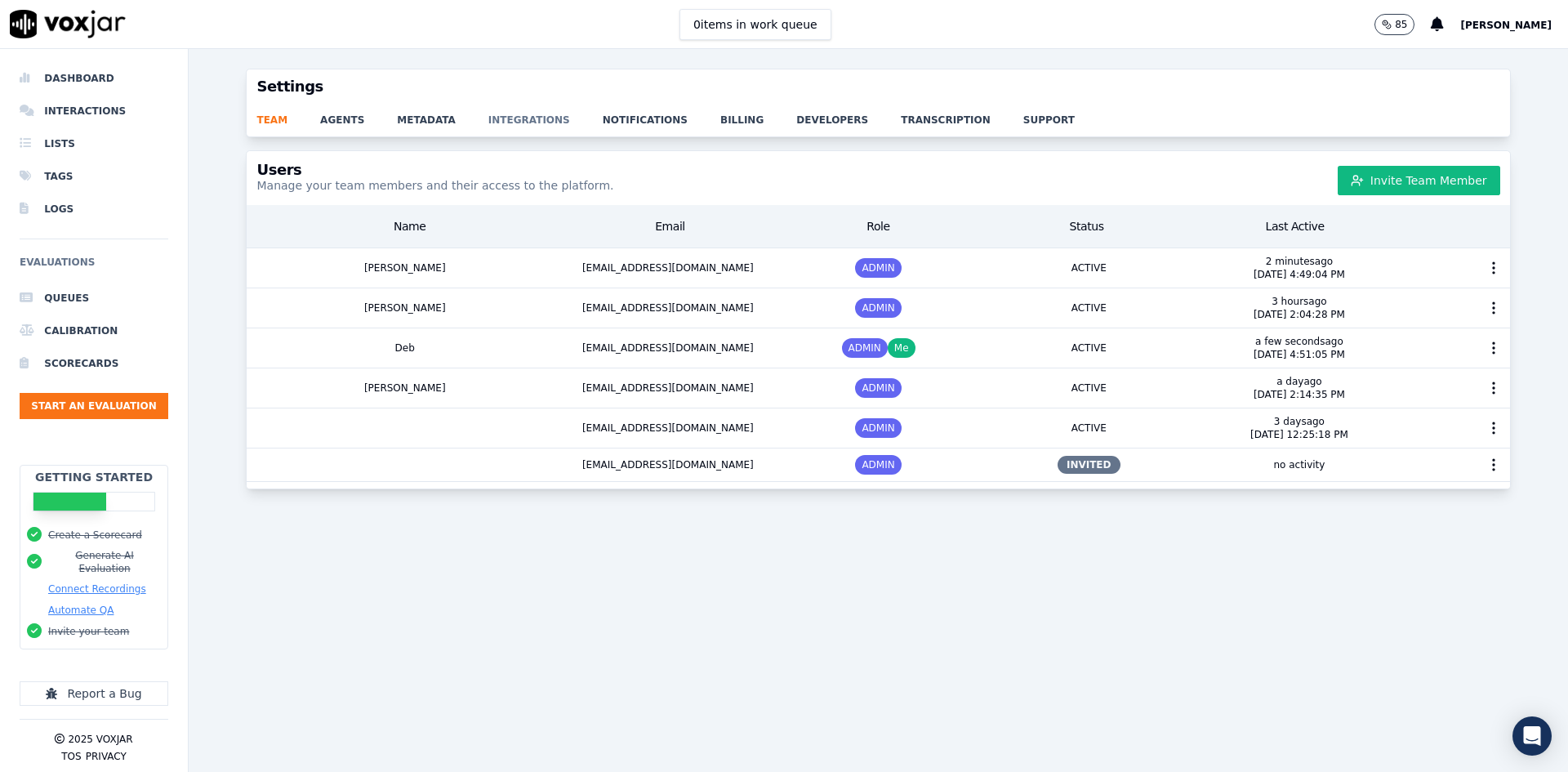
click at [502, 116] on link "integrations" at bounding box center [545, 115] width 114 height 23
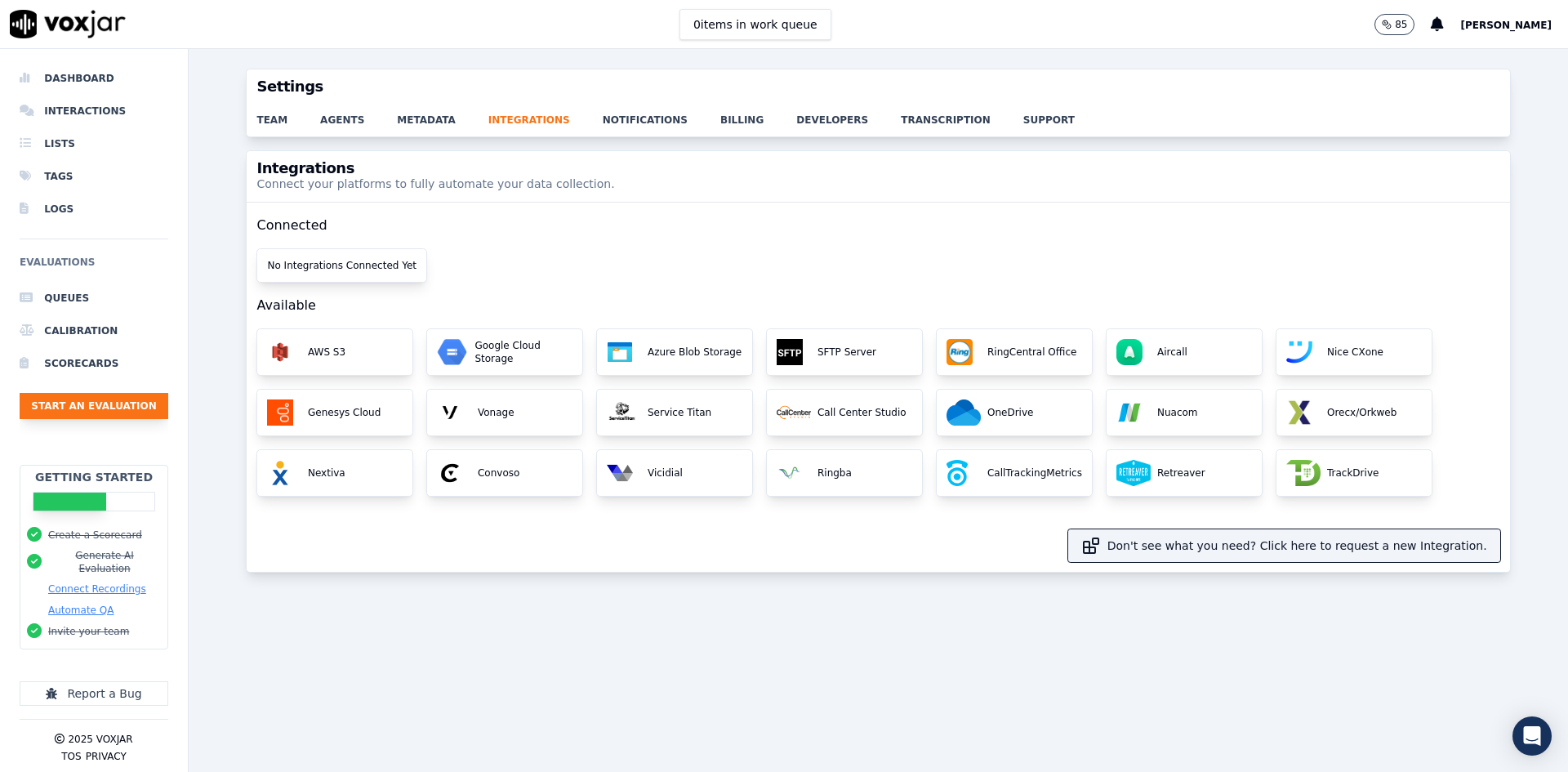
click at [90, 401] on button "Start an Evaluation" at bounding box center [94, 406] width 149 height 26
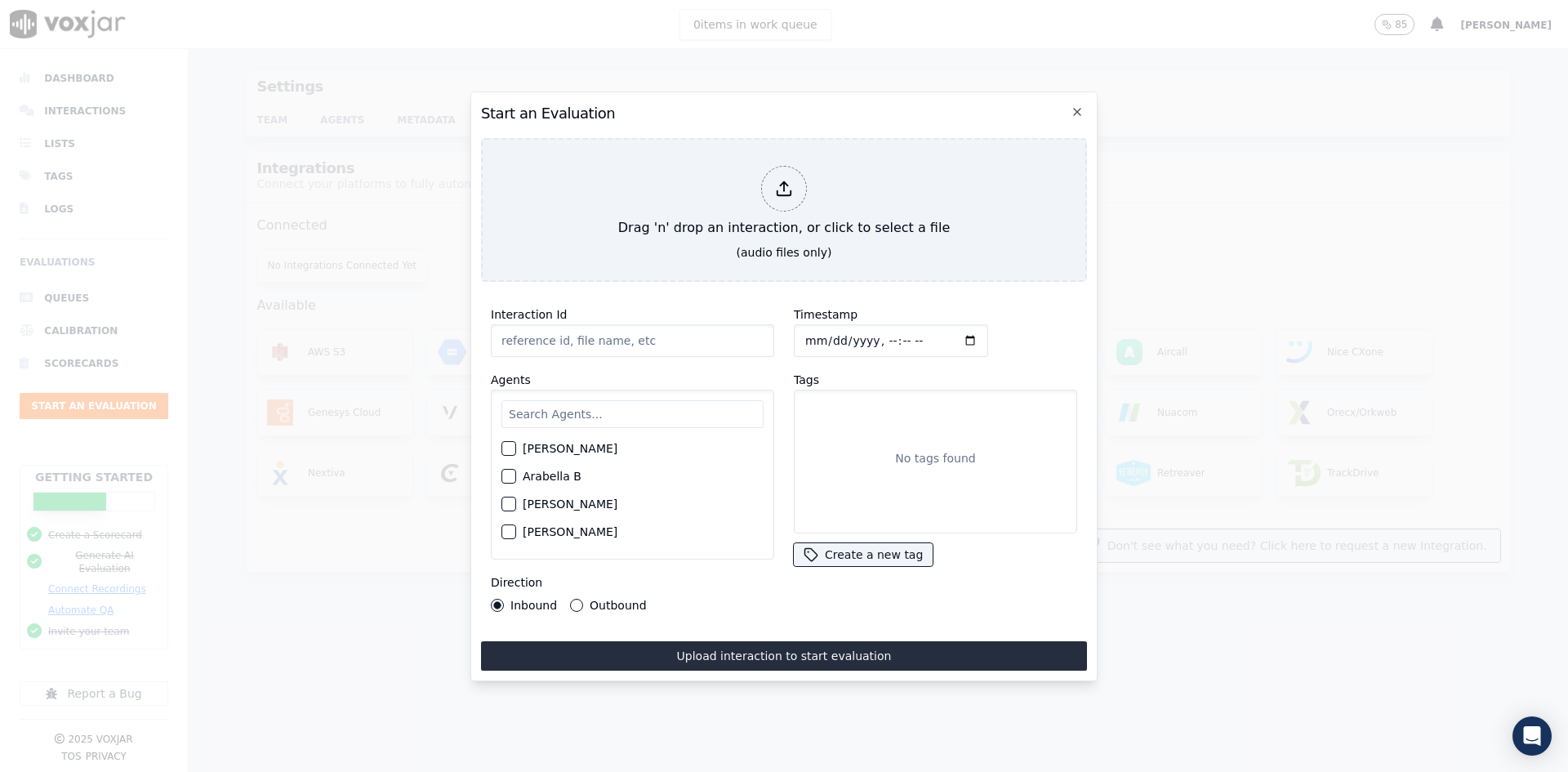
type input "864678387.mp3"
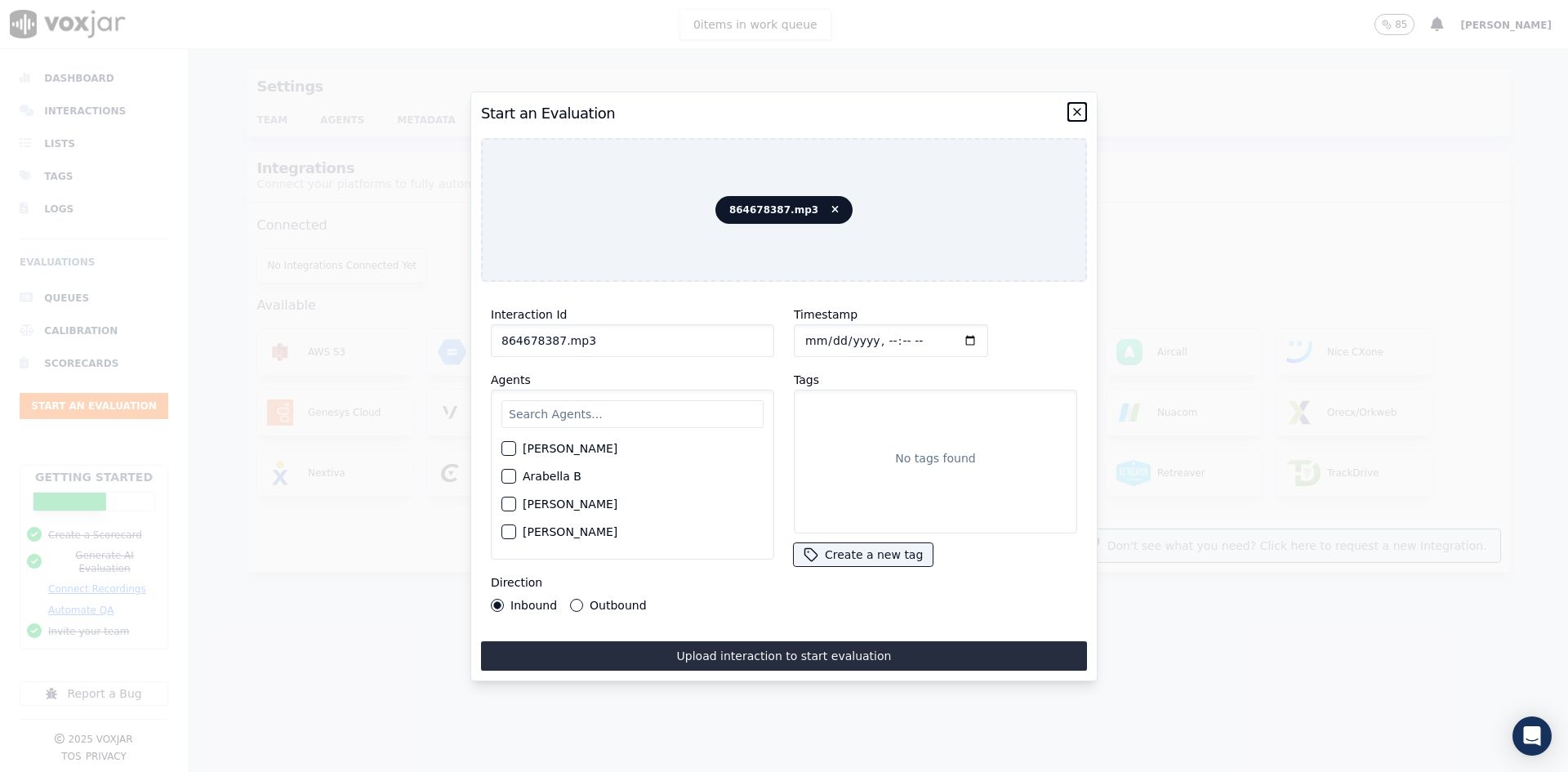
click at [1076, 105] on icon "button" at bounding box center [1077, 112] width 13 height 13
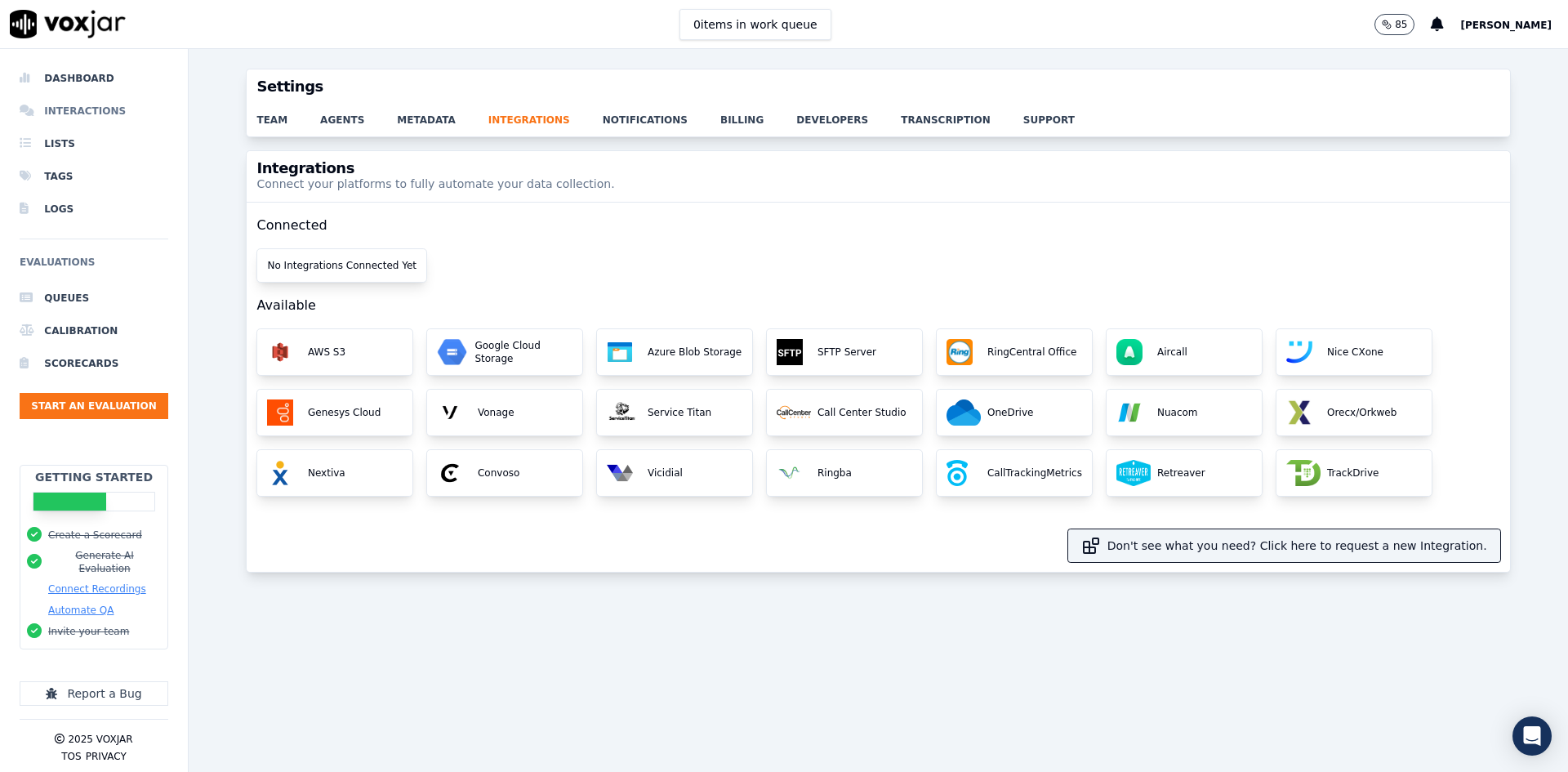
click at [75, 110] on li "Interactions" at bounding box center [94, 111] width 149 height 33
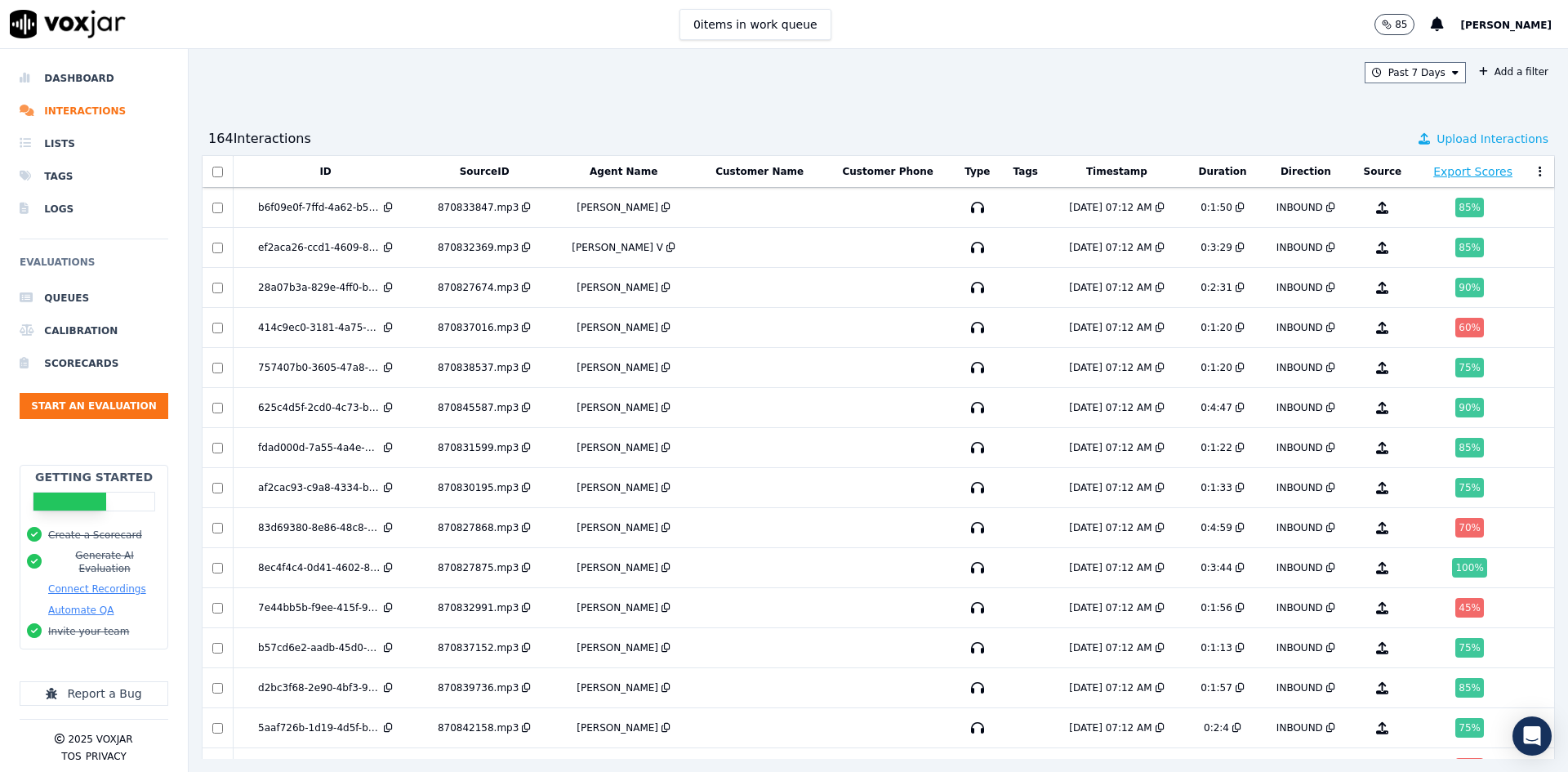
click at [1254, 135] on span "Upload Interactions" at bounding box center [1493, 139] width 112 height 16
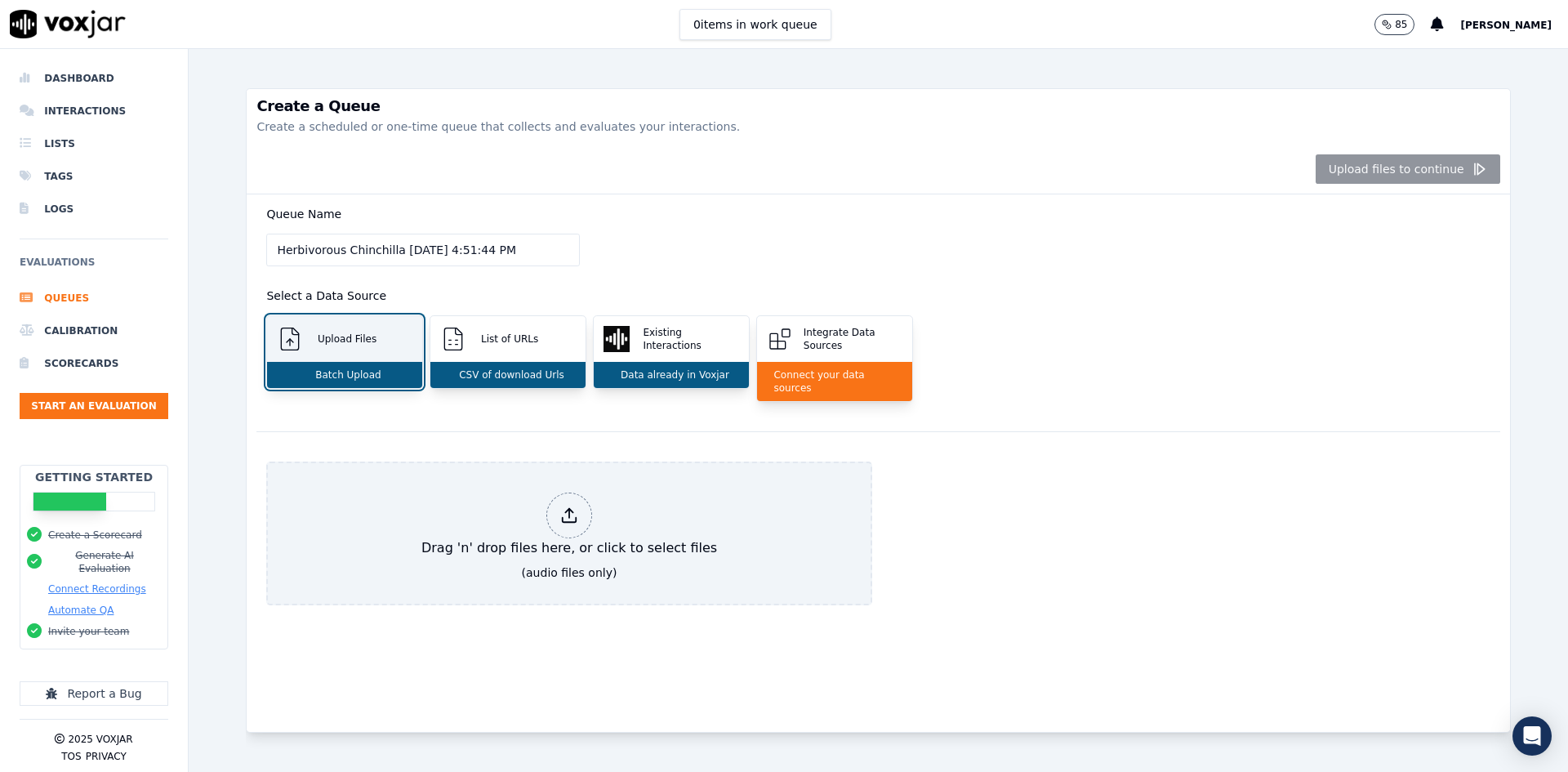
click at [357, 377] on p "Batch Upload" at bounding box center [345, 375] width 72 height 13
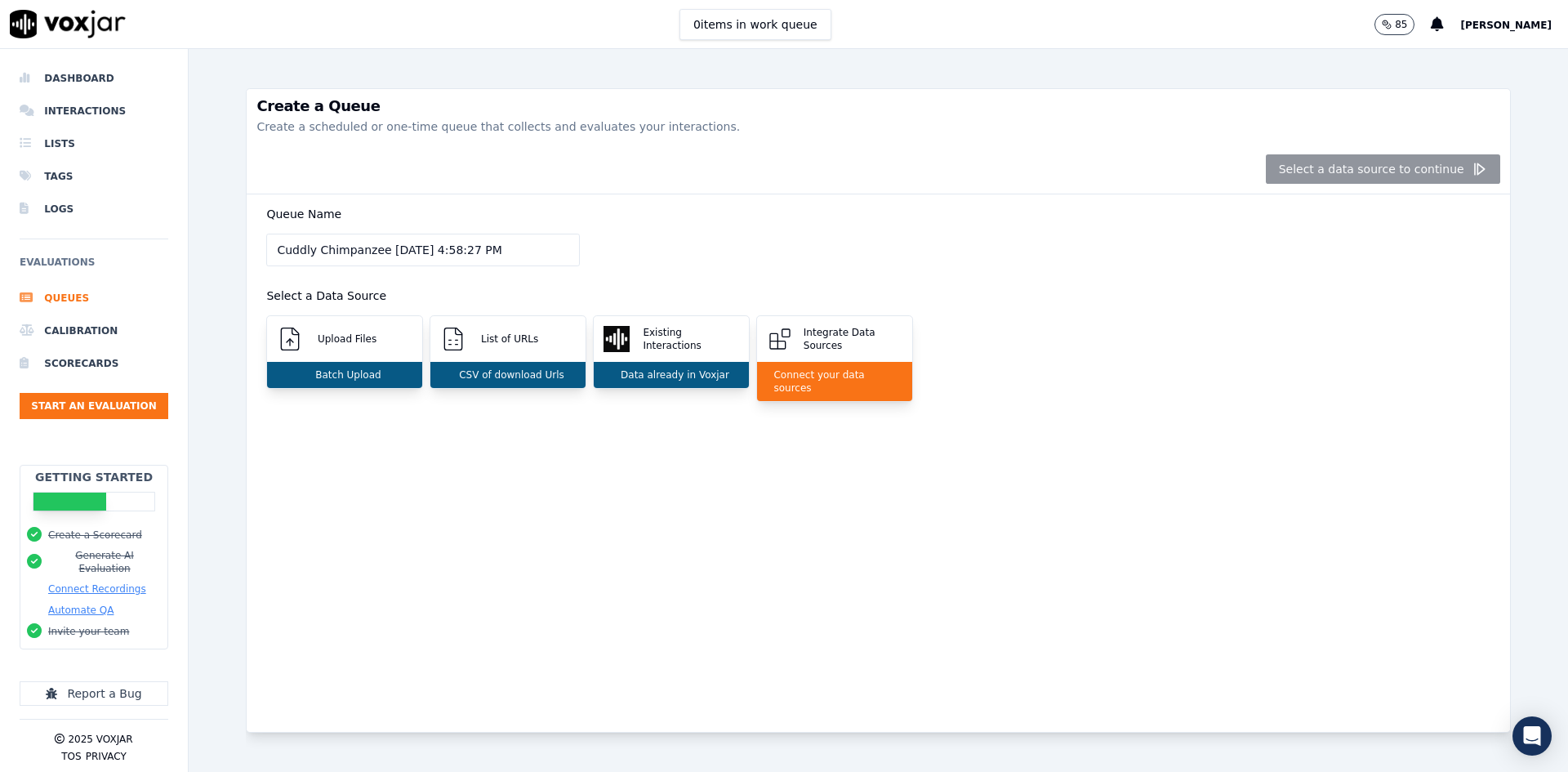
click at [379, 66] on div "Create a Queue Create a scheduled or one-time queue that collects and evaluates…" at bounding box center [878, 410] width 1264 height 723
click at [609, 124] on p "Create a scheduled or one-time queue that collects and evaluates your interacti…" at bounding box center [878, 126] width 1243 height 16
click at [626, 124] on p "Create a scheduled or one-time queue that collects and evaluates your interacti…" at bounding box center [878, 126] width 1243 height 16
click at [908, 60] on div "Create a Queue Create a scheduled or one-time queue that collects and evaluates…" at bounding box center [878, 410] width 1264 height 723
